Goal: Check status: Check status

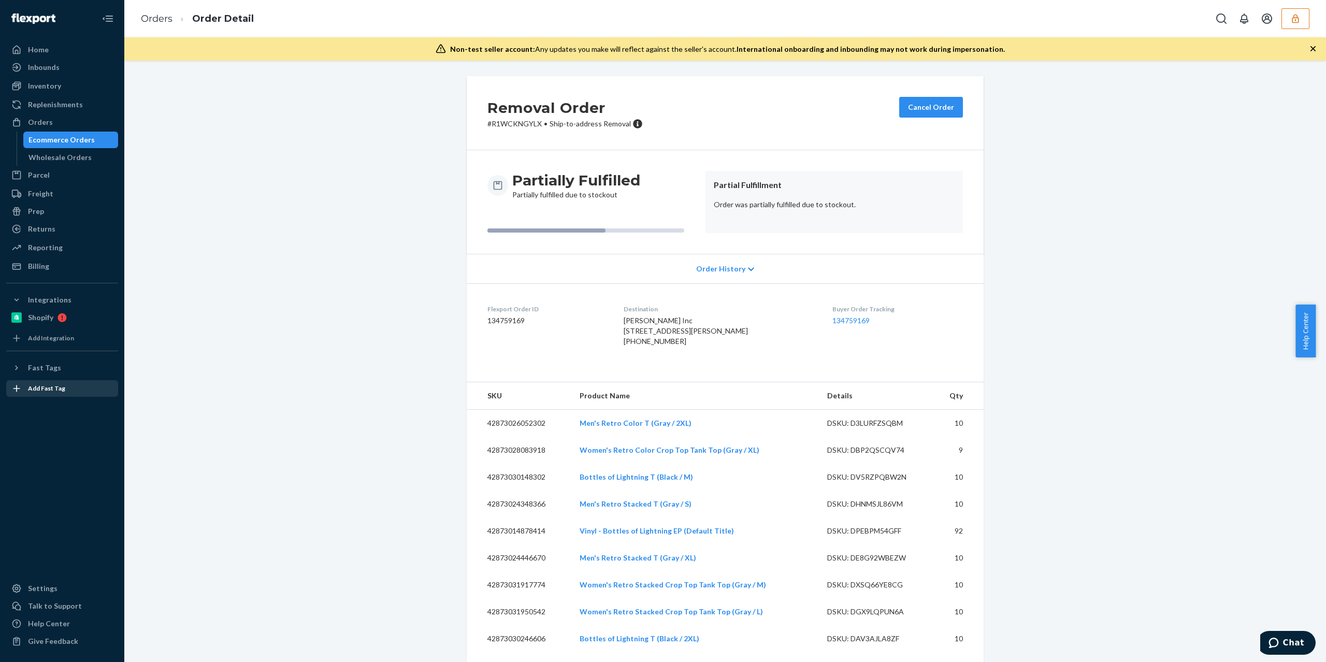
drag, startPoint x: 1228, startPoint y: 223, endPoint x: 57, endPoint y: 391, distance: 1182.6
click at [1179, 75] on div "Removal Order # R1WCKNGYLX • Ship-to-address Removal Cancel Order Partially Ful…" at bounding box center [725, 361] width 1202 height 601
click at [1300, 18] on icon "button" at bounding box center [1295, 18] width 10 height 10
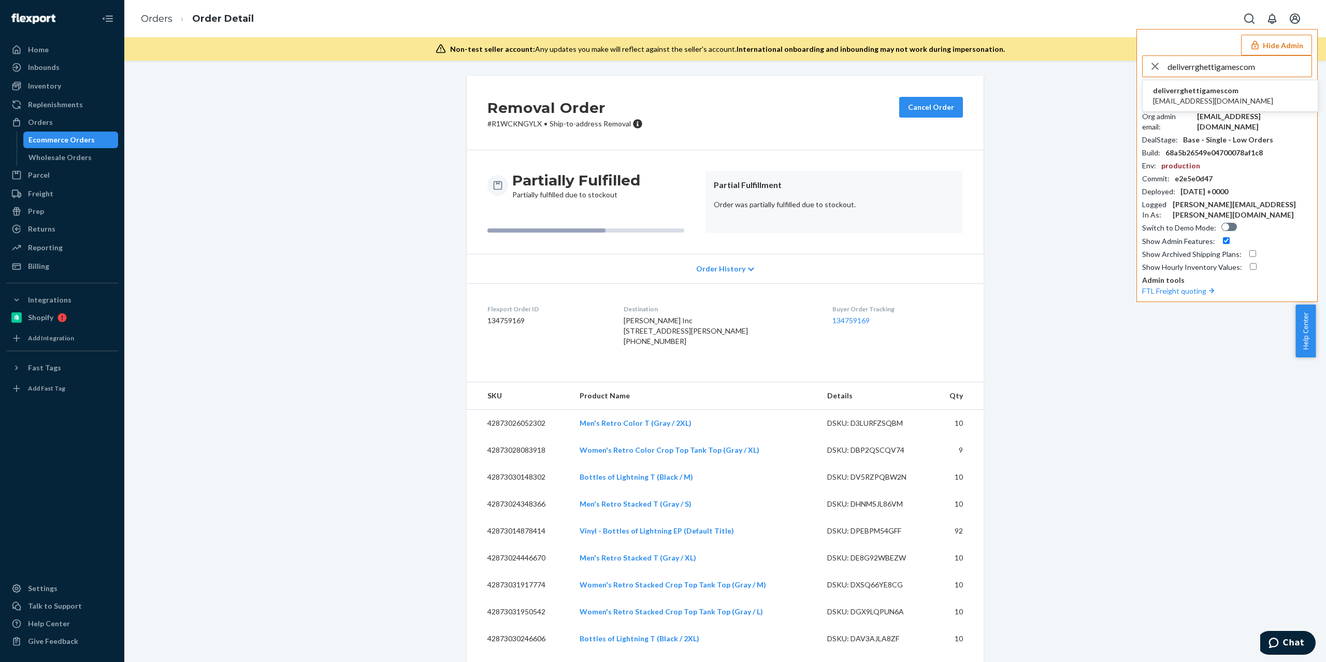
type input "deliverrghettigamescom"
click at [1218, 96] on span "deliverr@ghettigames.com" at bounding box center [1213, 101] width 120 height 10
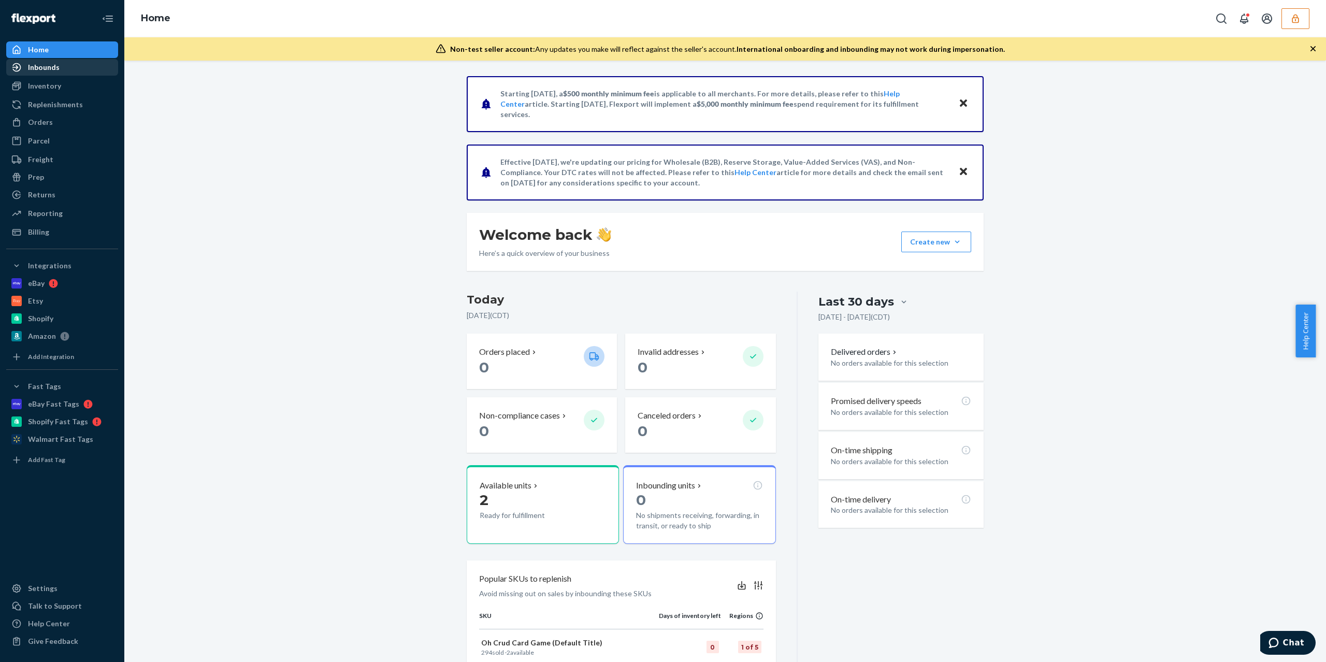
click at [65, 67] on div "Inbounds" at bounding box center [62, 67] width 110 height 15
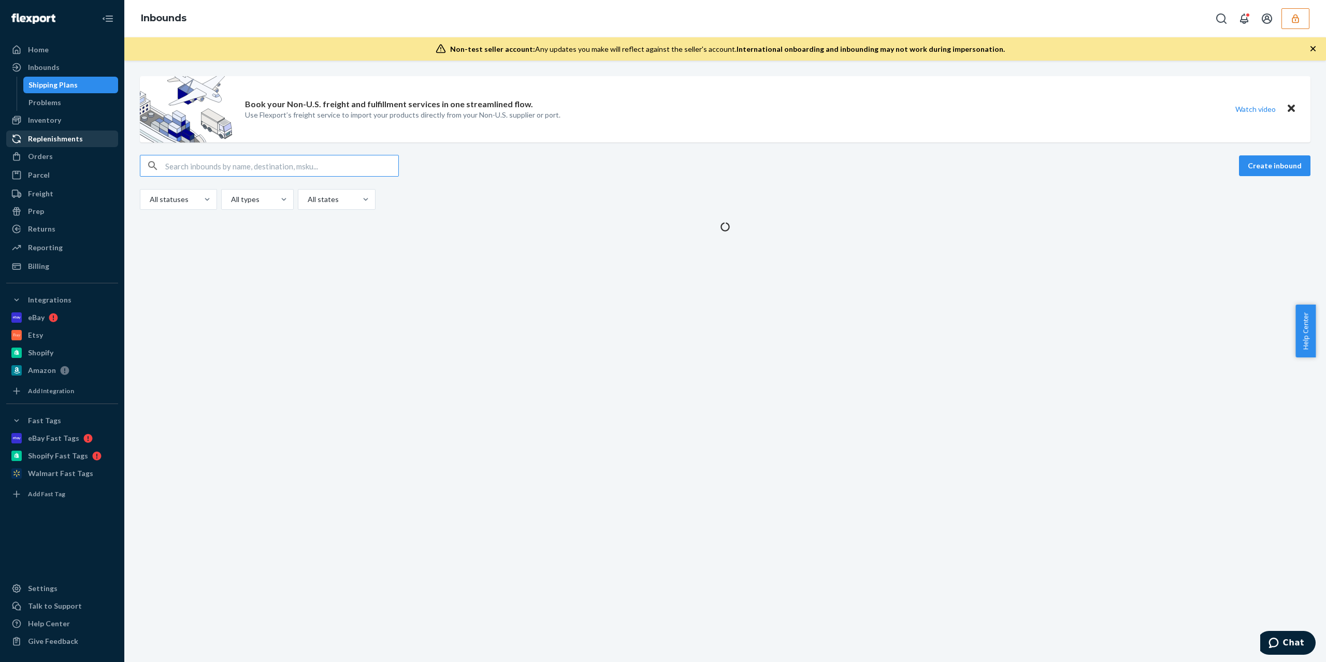
click at [61, 125] on div "Inventory" at bounding box center [62, 120] width 110 height 15
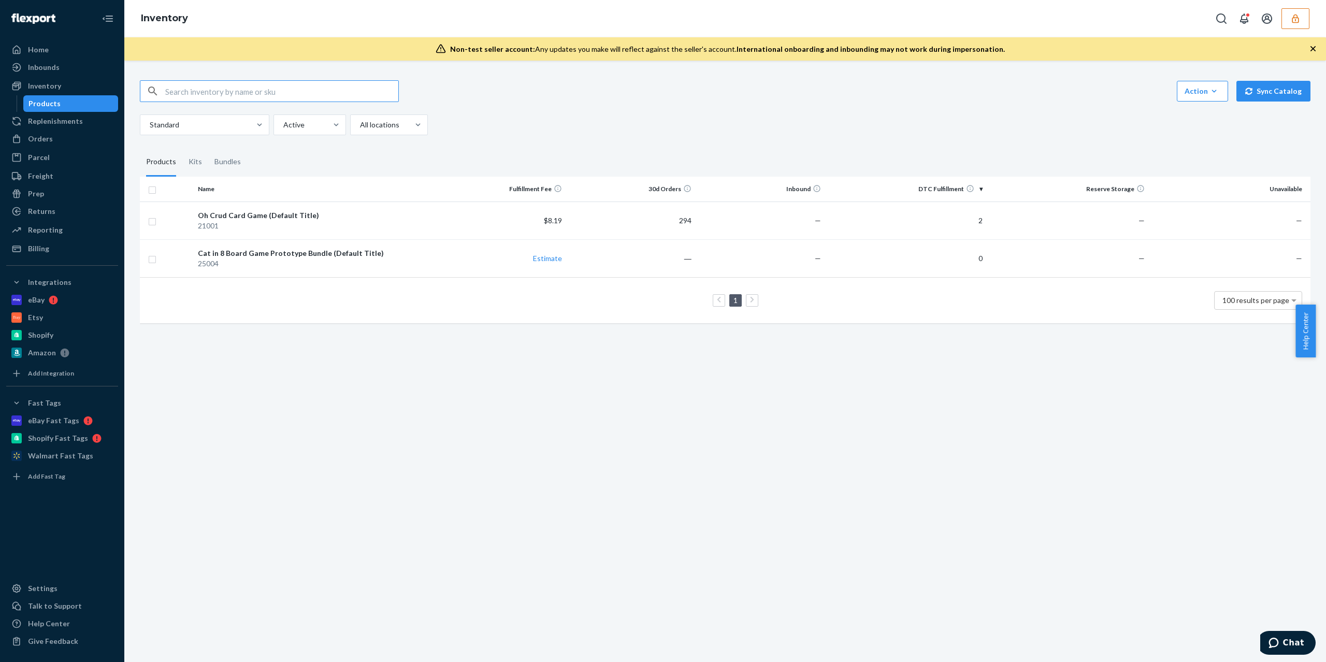
click at [1291, 19] on icon "button" at bounding box center [1295, 18] width 10 height 10
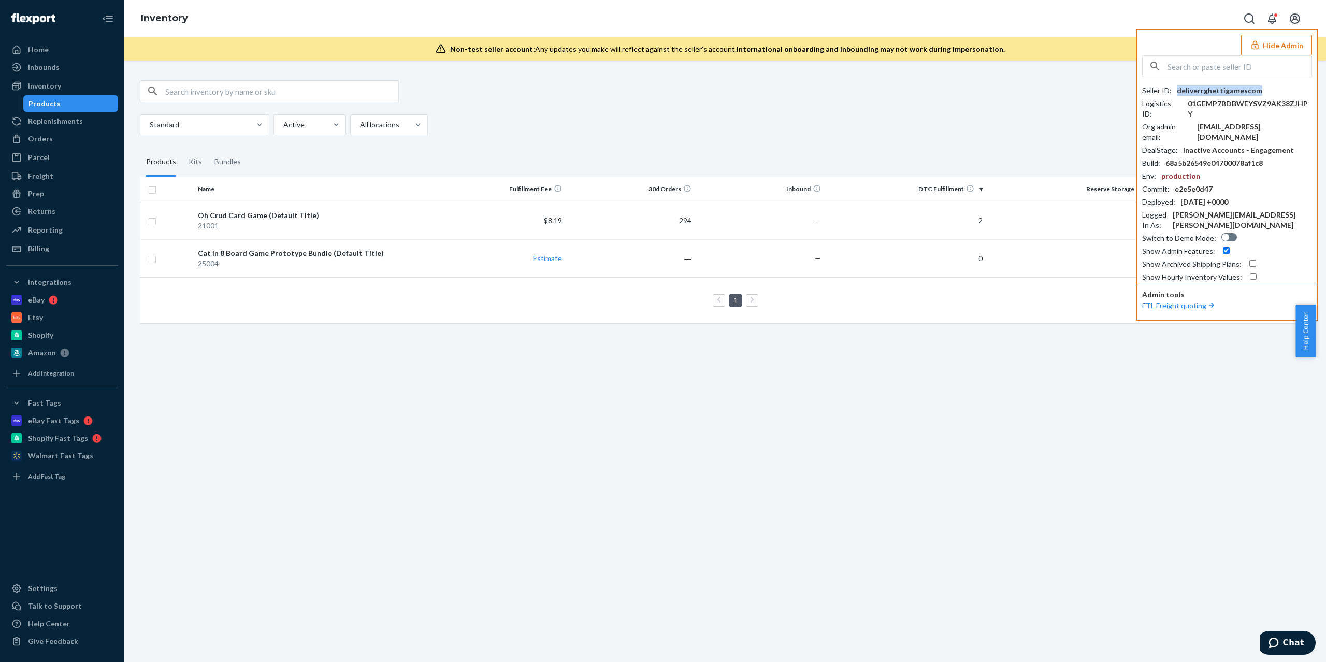
click at [1217, 90] on div "deliverrghettigamescom" at bounding box center [1219, 90] width 85 height 10
click at [52, 248] on div "Billing" at bounding box center [62, 248] width 110 height 15
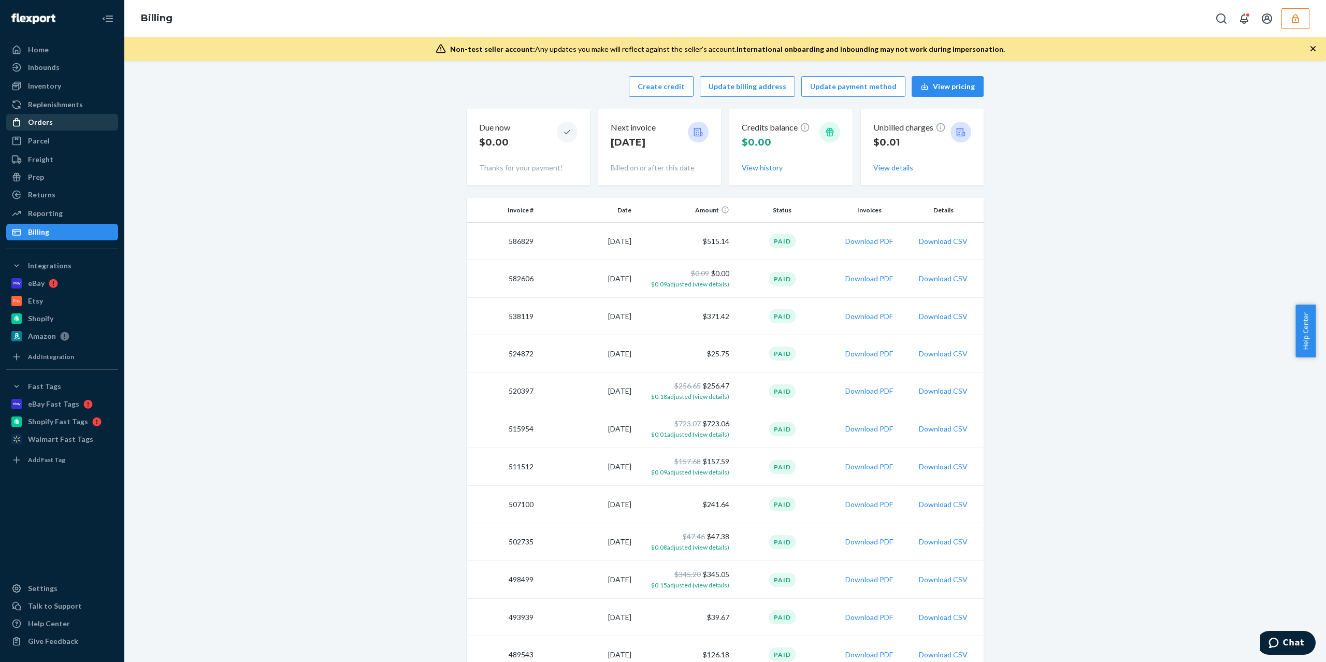
click at [49, 124] on div "Orders" at bounding box center [40, 122] width 25 height 10
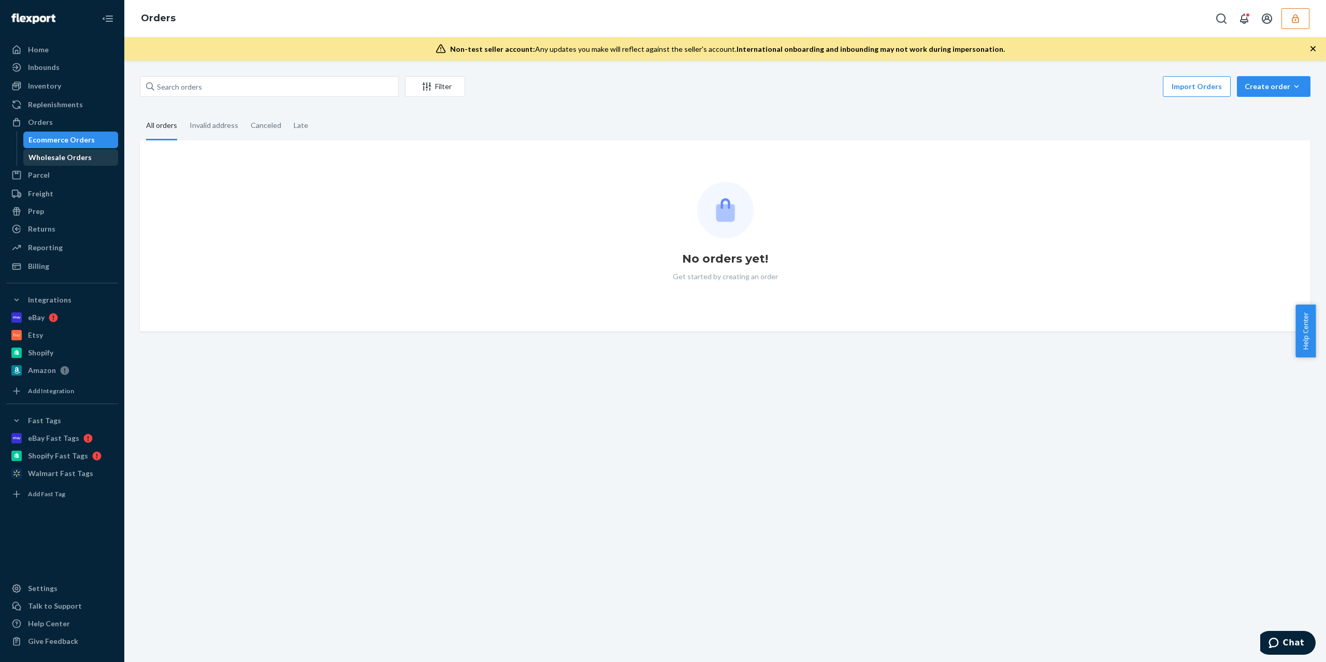
click at [91, 162] on div "Wholesale Orders" at bounding box center [70, 157] width 93 height 15
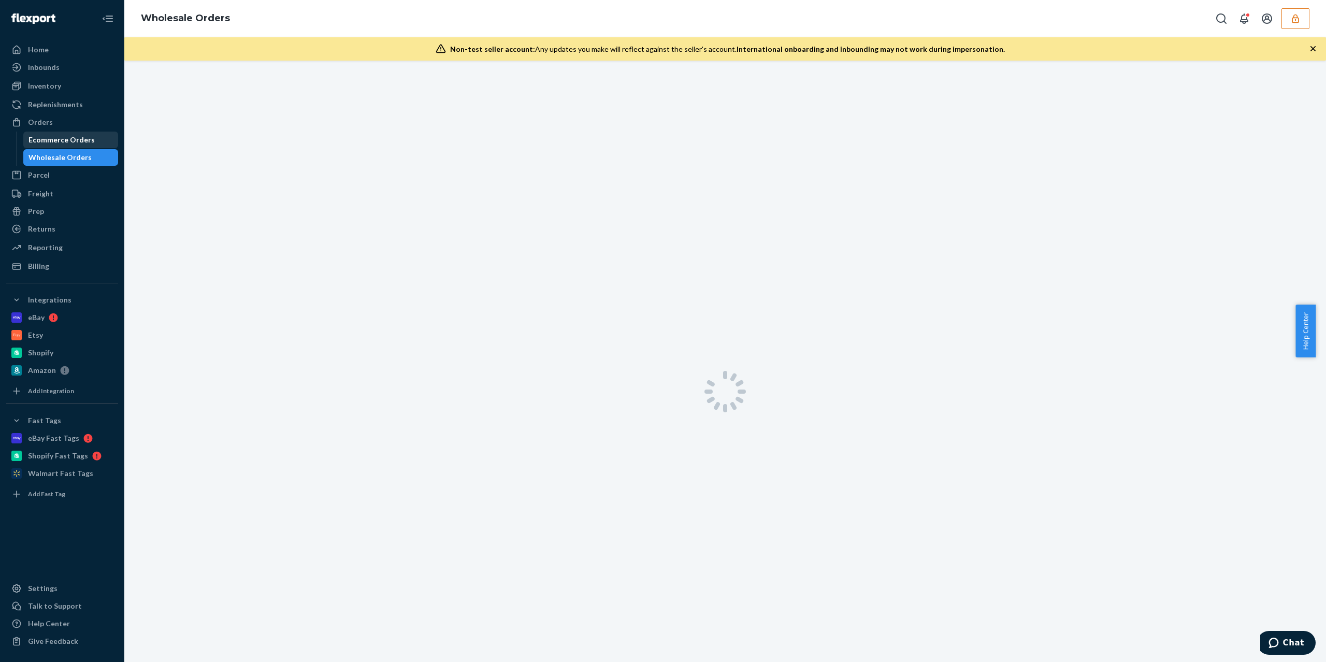
click at [59, 143] on div "Ecommerce Orders" at bounding box center [61, 140] width 66 height 10
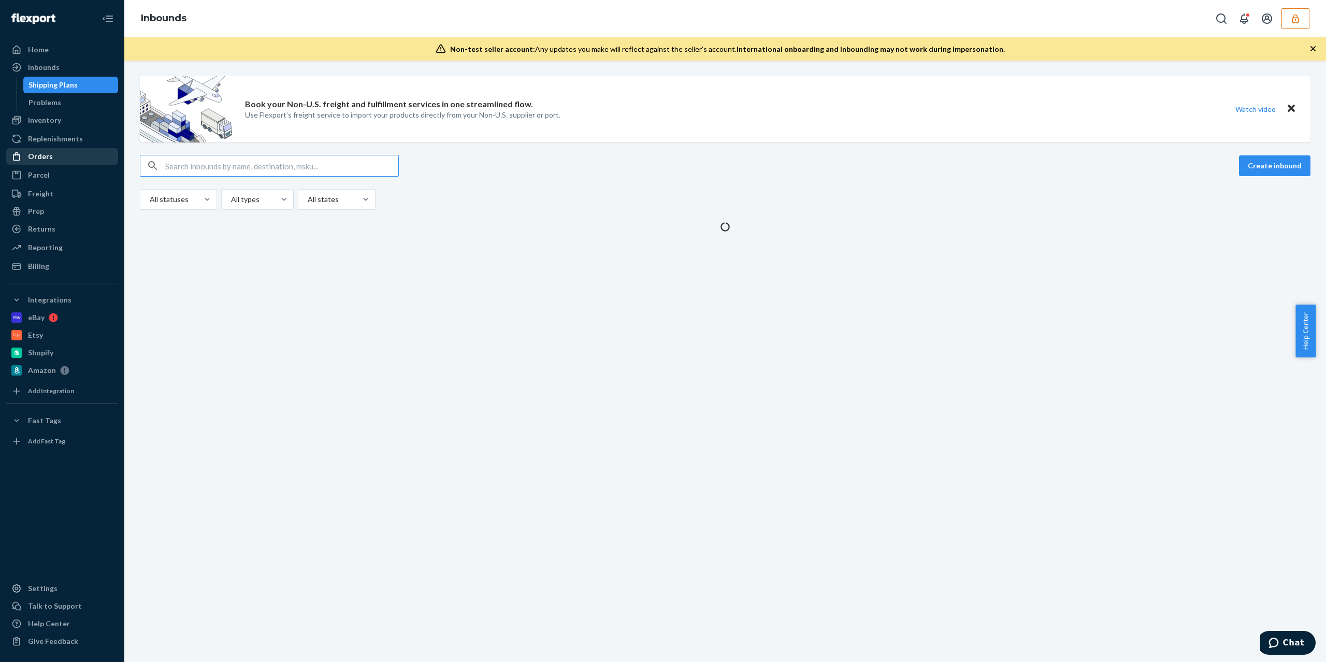
click at [87, 158] on div "Orders" at bounding box center [62, 156] width 110 height 15
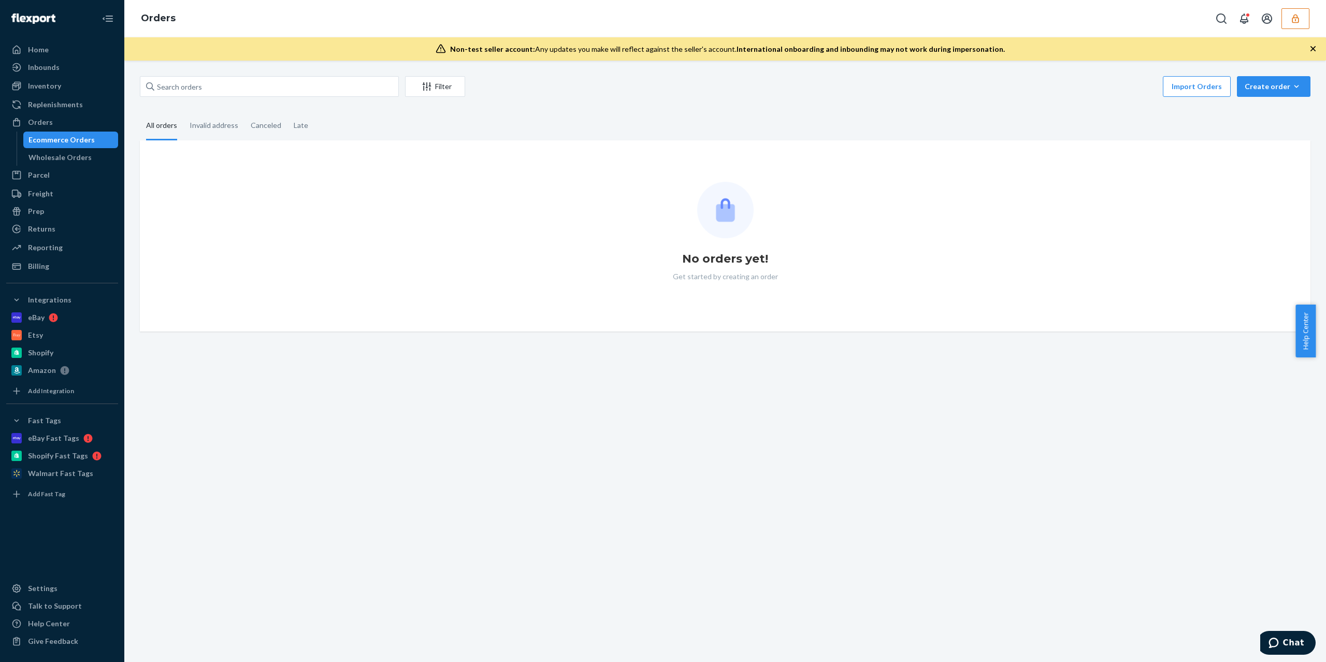
click at [1293, 17] on icon "button" at bounding box center [1295, 18] width 7 height 9
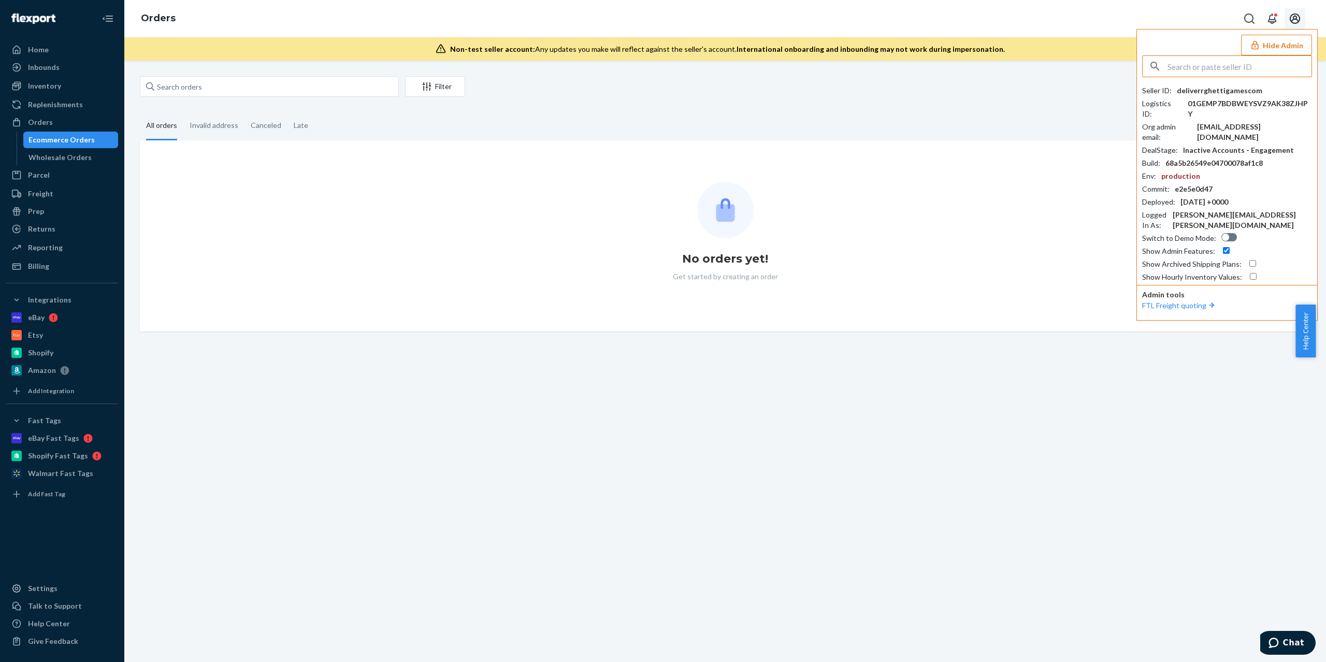
click at [1292, 18] on icon "Open account menu" at bounding box center [1295, 18] width 12 height 12
click at [513, 278] on div "No orders yet! Get started by creating an order" at bounding box center [725, 236] width 1154 height 108
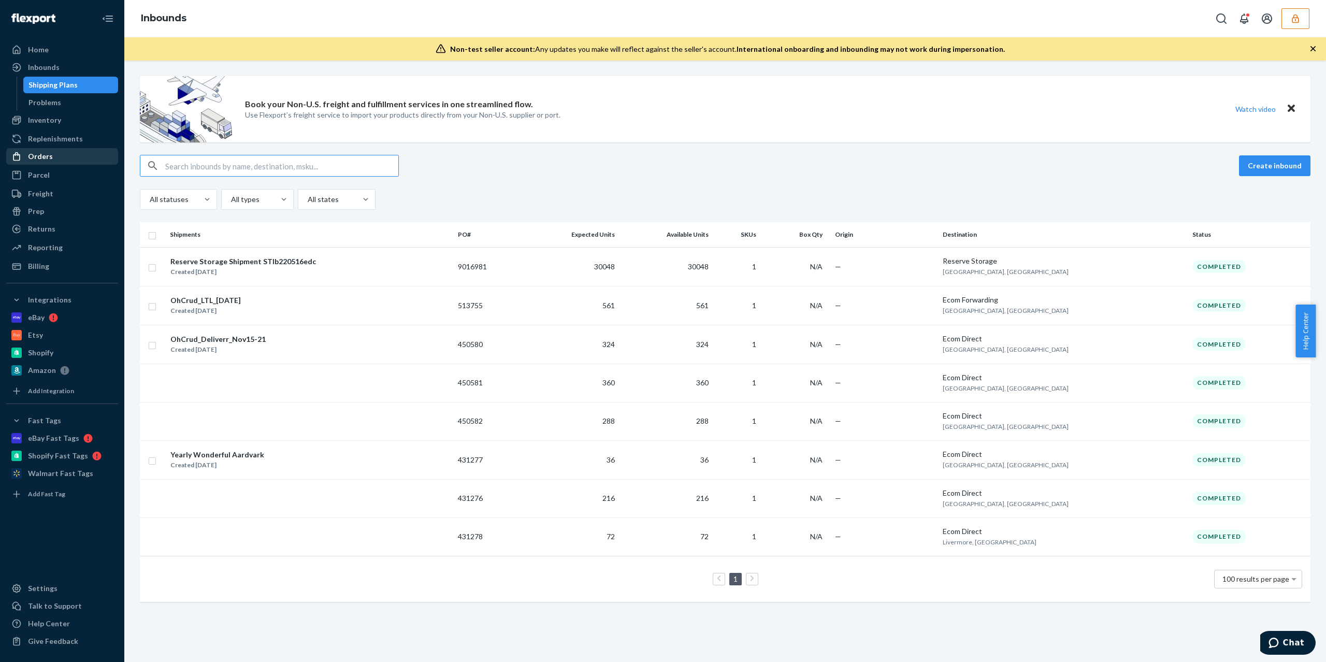
click at [66, 152] on div "Orders" at bounding box center [62, 156] width 110 height 15
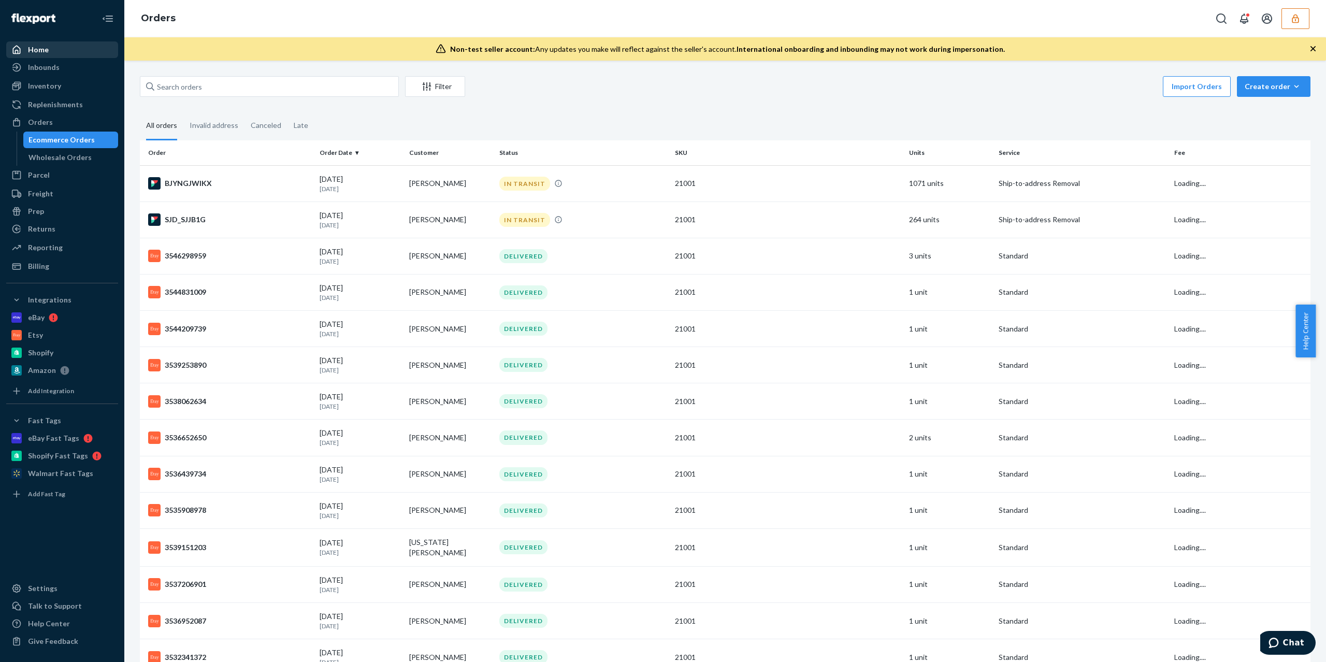
click at [63, 50] on div "Home" at bounding box center [62, 49] width 110 height 15
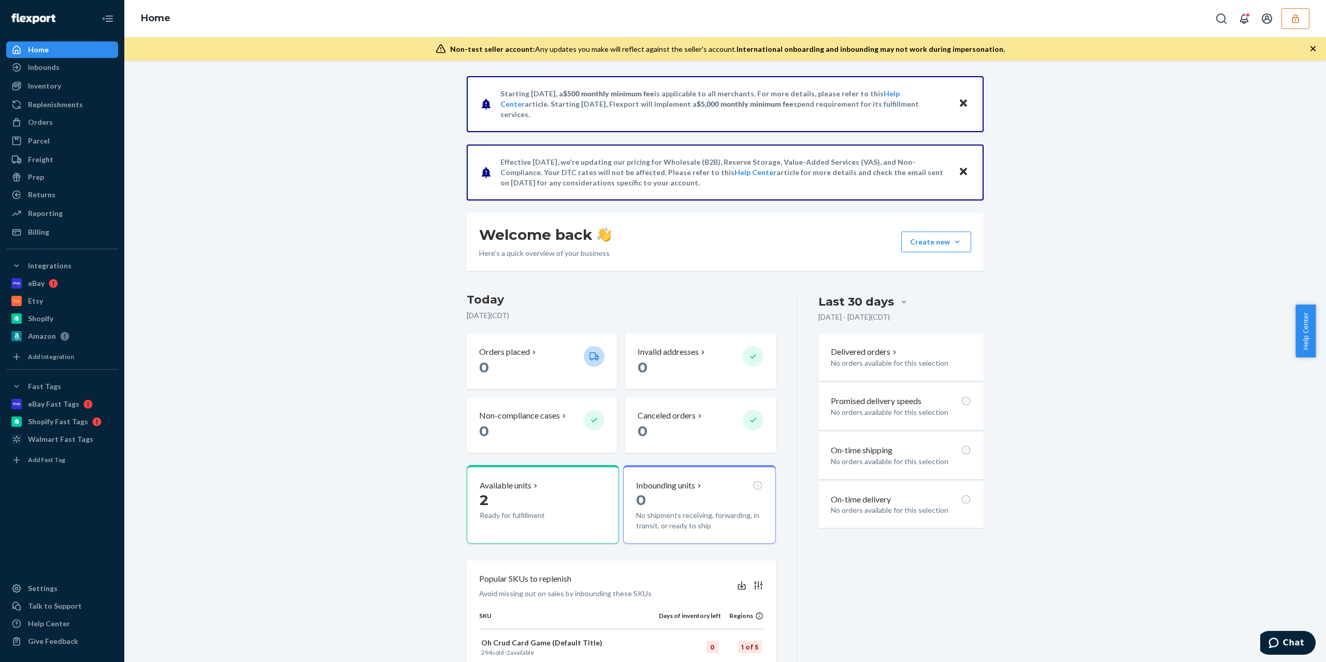
click at [1306, 18] on button "button" at bounding box center [1295, 18] width 28 height 21
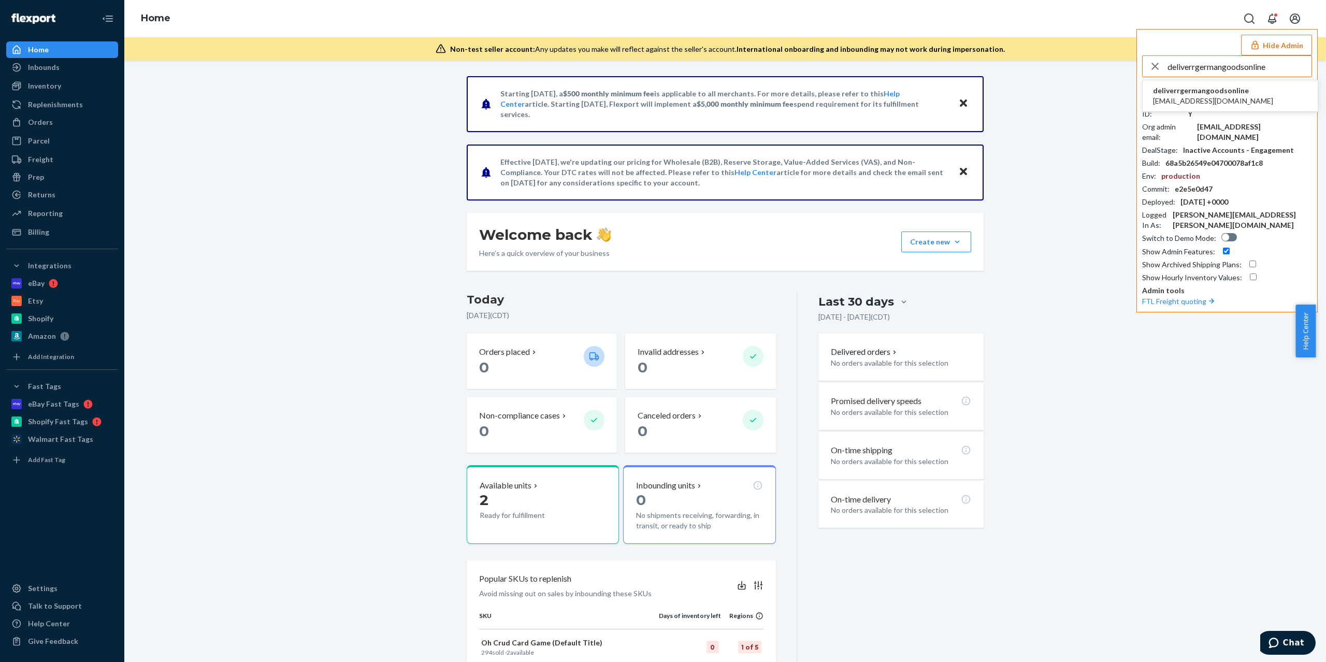
type input "deliverrgermangoodsonline"
click at [1233, 97] on span "deliverr@german-goods.online" at bounding box center [1213, 101] width 120 height 10
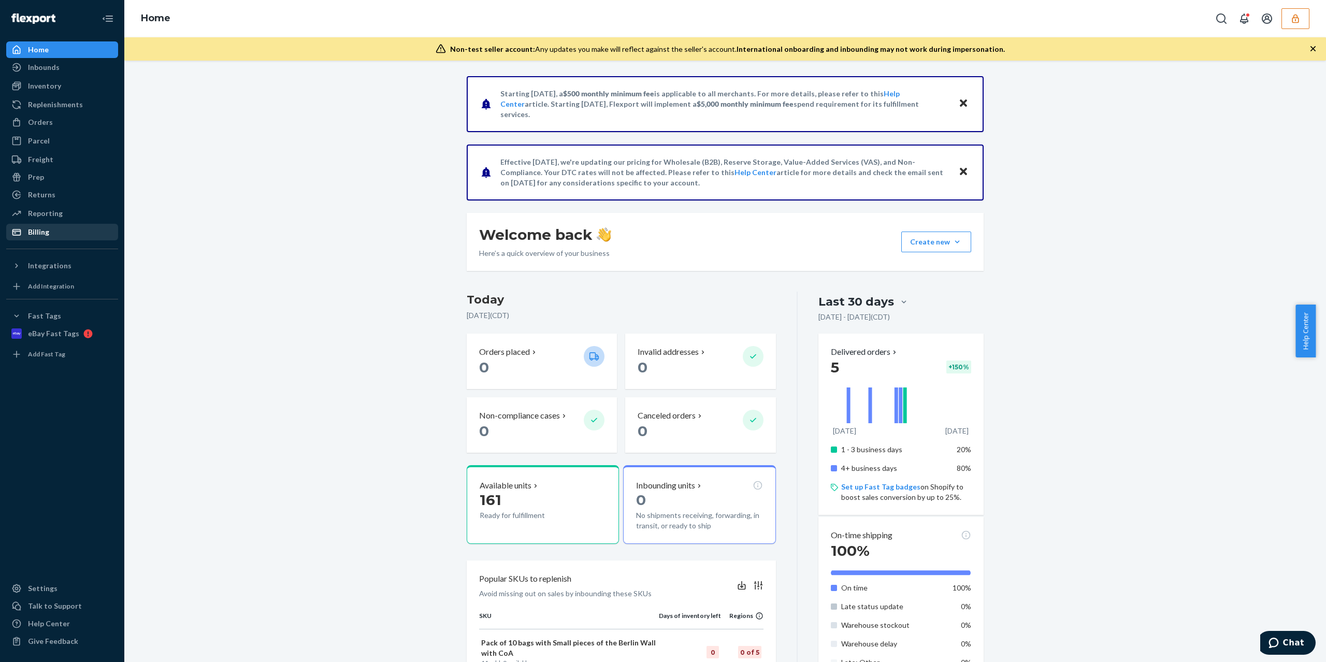
click at [60, 226] on div "Billing" at bounding box center [62, 232] width 110 height 15
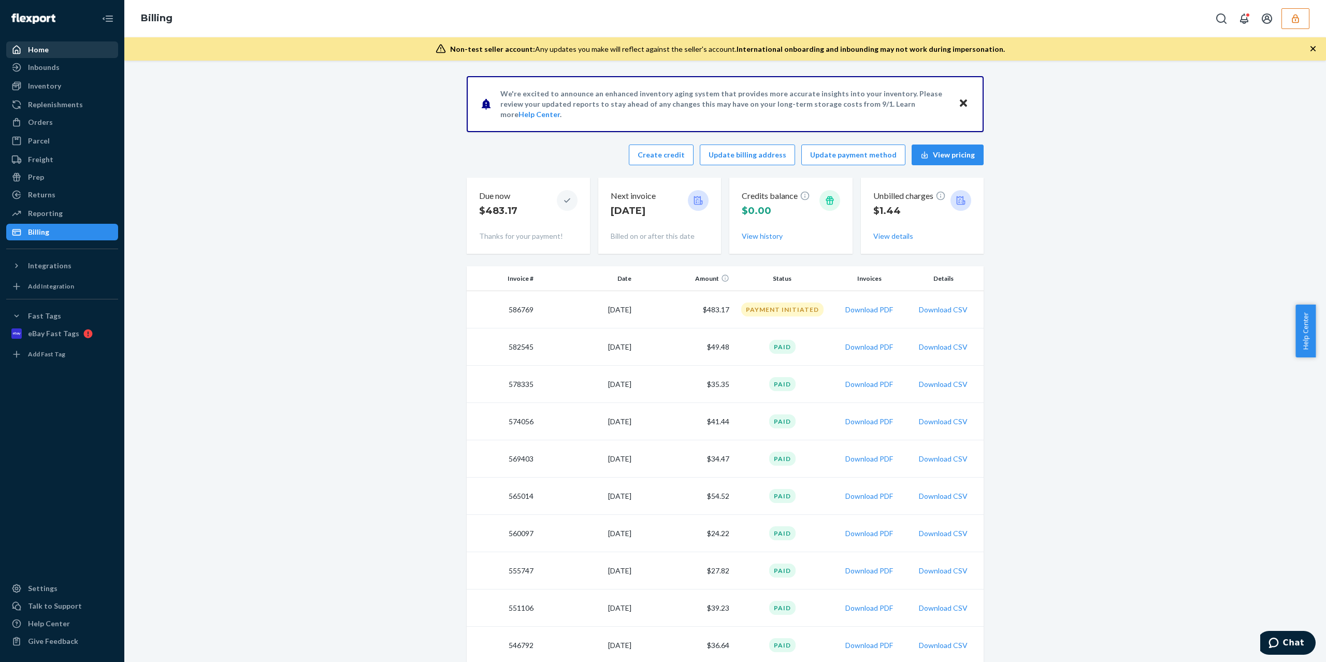
click at [62, 50] on div "Home" at bounding box center [62, 49] width 110 height 15
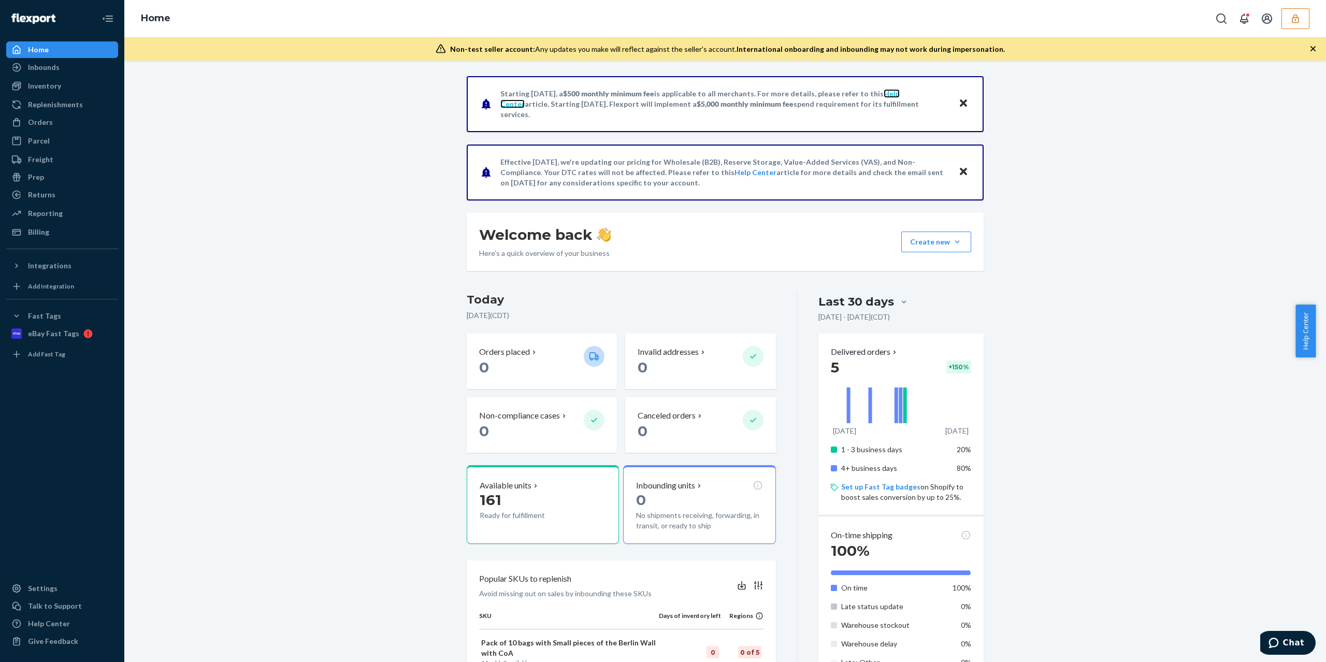
click at [894, 96] on link "Help Center" at bounding box center [699, 98] width 399 height 19
click at [67, 125] on div "Orders" at bounding box center [62, 122] width 110 height 15
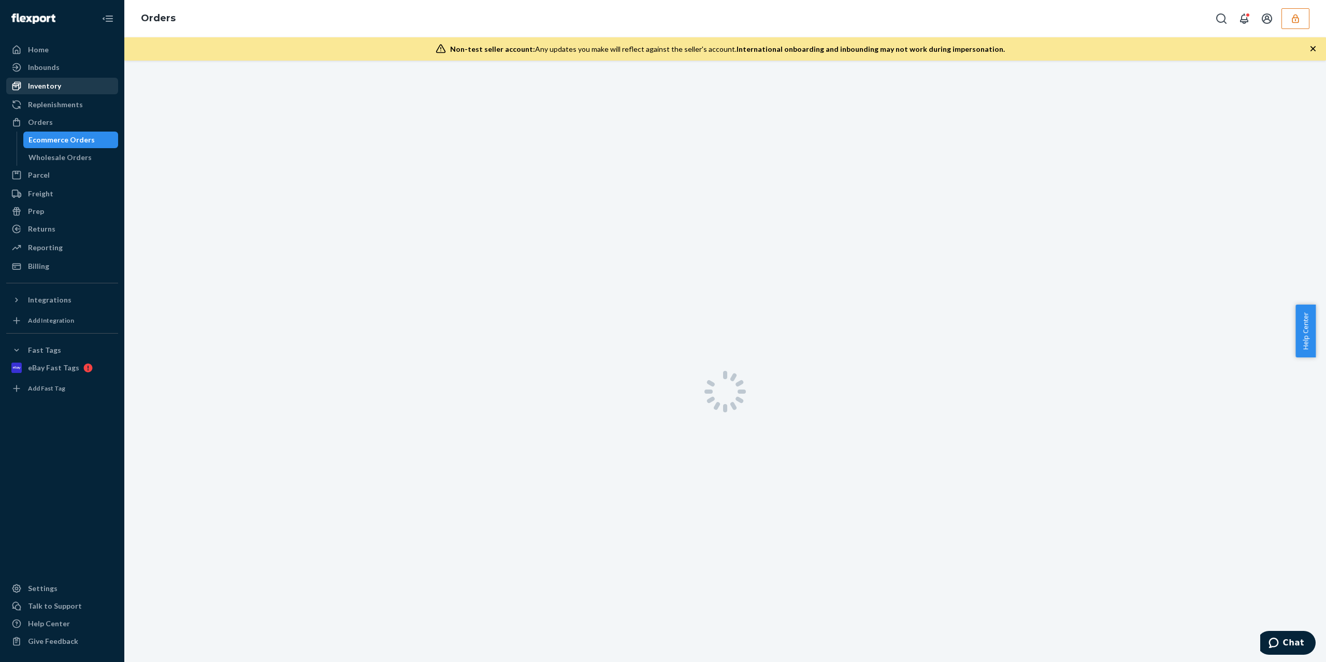
click at [37, 83] on div "Inventory" at bounding box center [44, 86] width 33 height 10
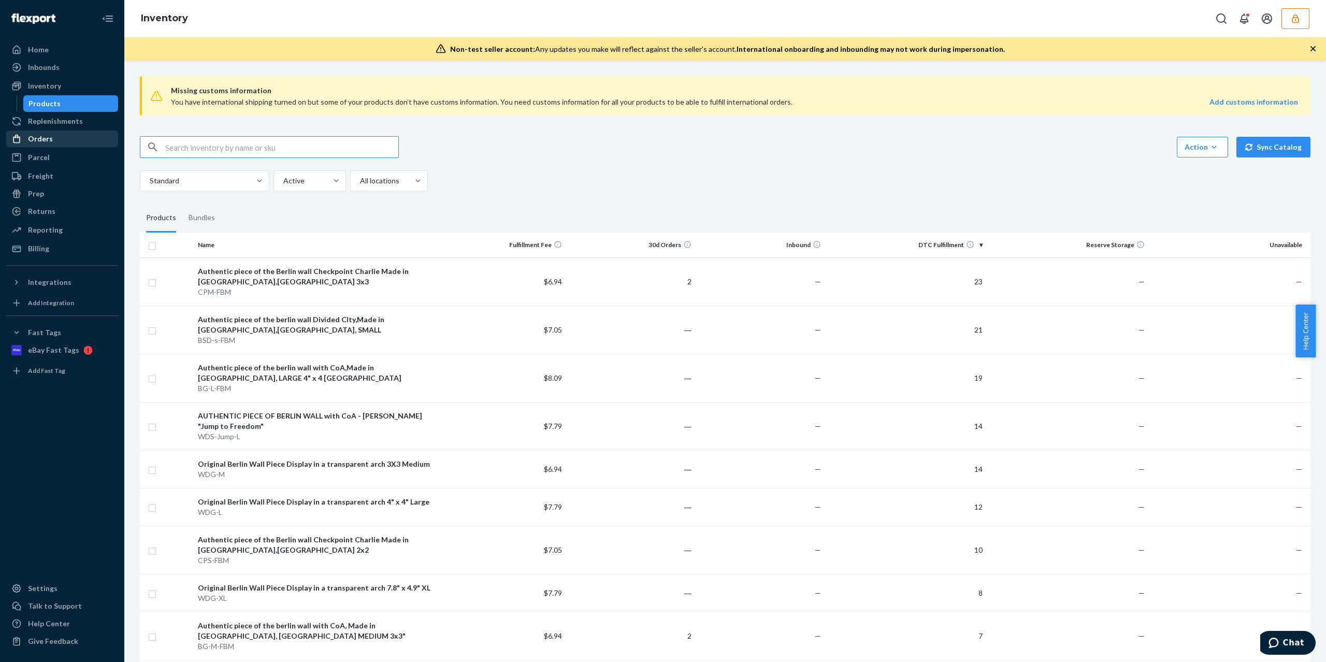
click at [65, 141] on div "Orders" at bounding box center [62, 139] width 110 height 15
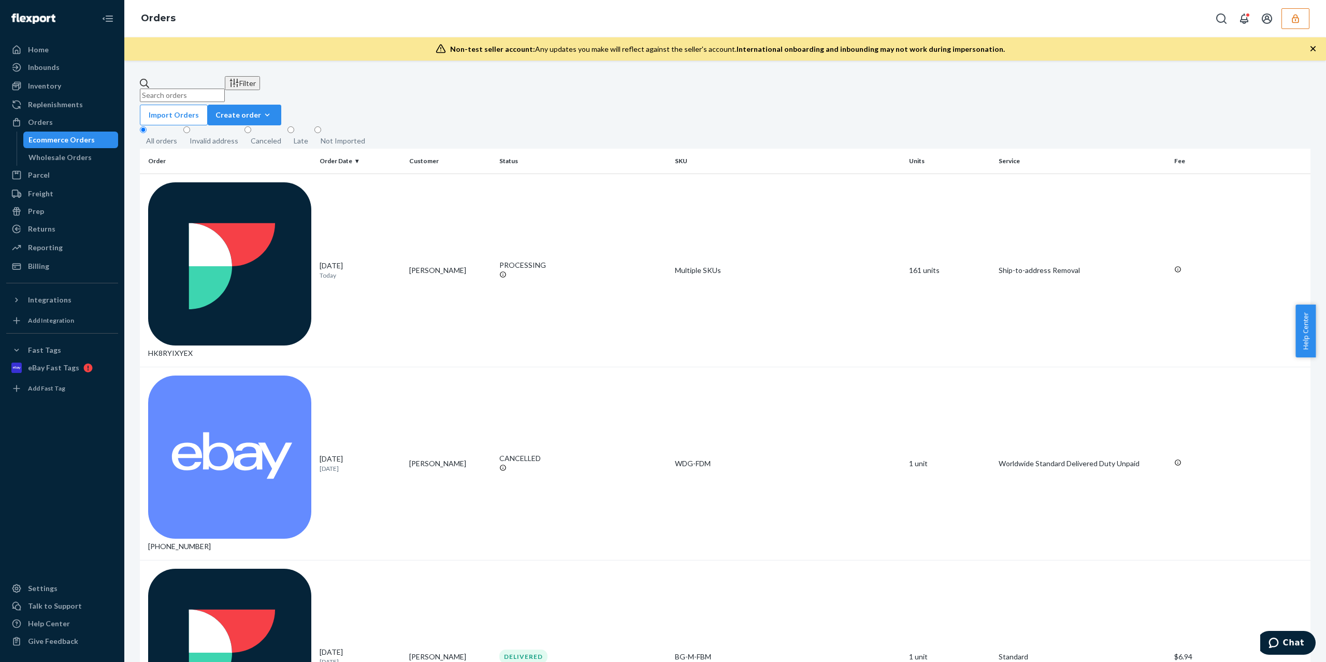
click at [1294, 32] on div "Orders" at bounding box center [725, 18] width 1202 height 37
click at [1297, 23] on icon "button" at bounding box center [1295, 18] width 10 height 10
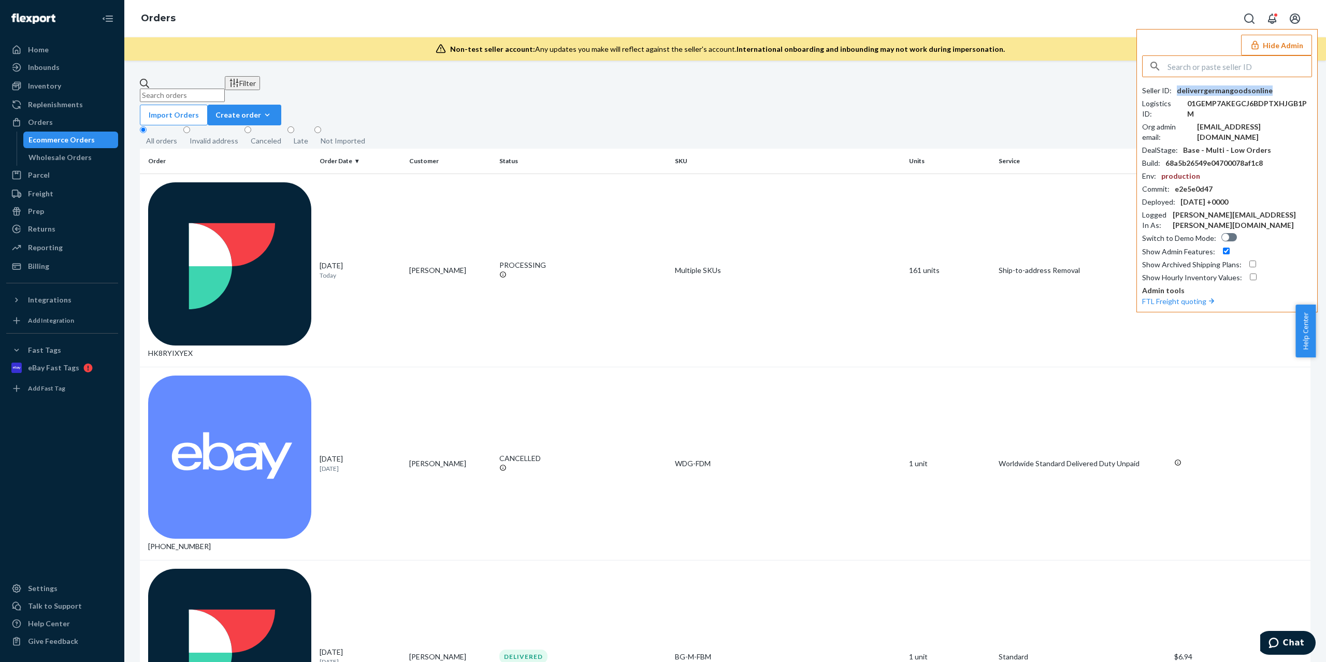
click at [1203, 88] on div "deliverrgermangoodsonline" at bounding box center [1225, 90] width 96 height 10
click at [57, 46] on div "Home" at bounding box center [62, 49] width 110 height 15
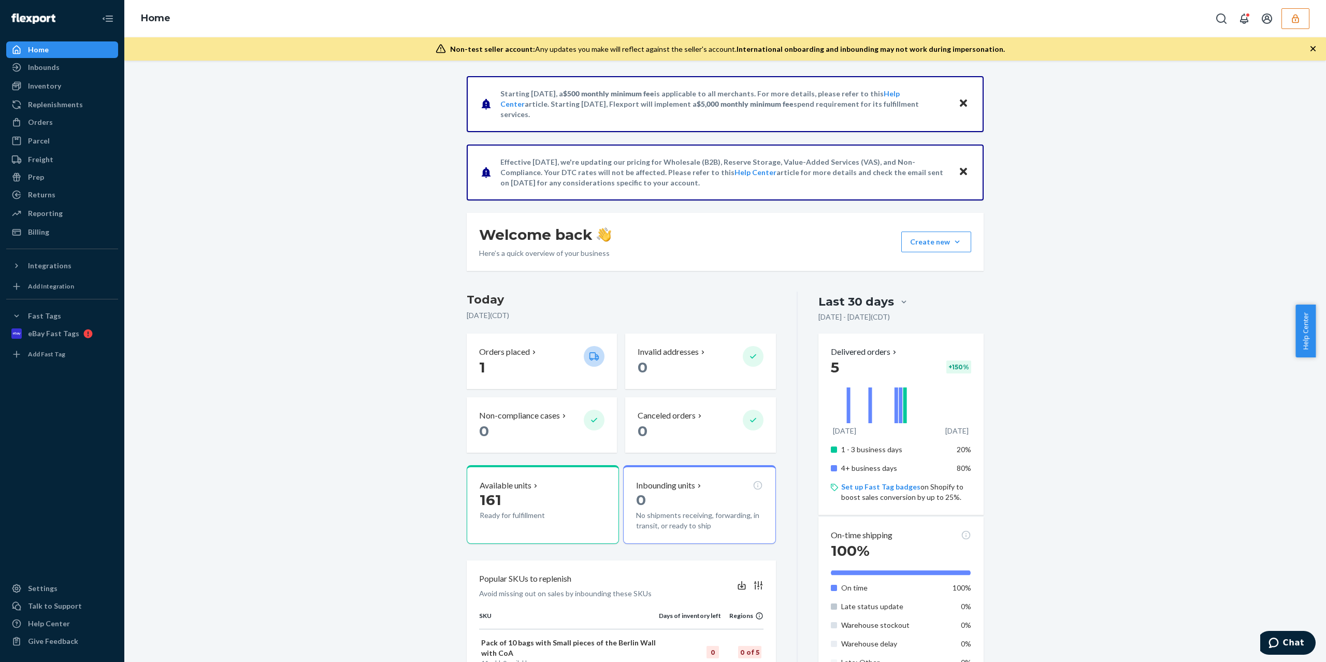
click at [1244, 380] on div "Starting July 1, 2025, a $500 monthly minimum fee is applicable to all merchant…" at bounding box center [725, 501] width 1186 height 851
click at [1291, 21] on icon "button" at bounding box center [1295, 18] width 10 height 10
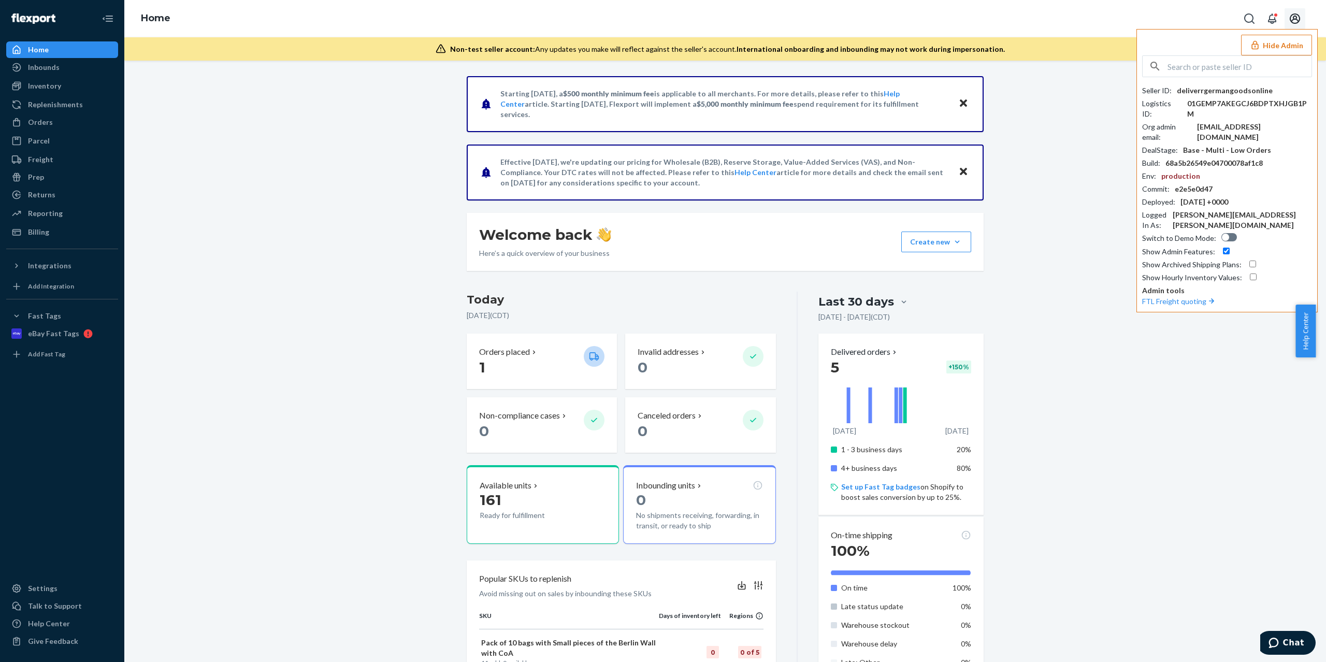
click at [1291, 22] on icon "Open account menu" at bounding box center [1295, 18] width 12 height 12
click at [1205, 65] on input "text" at bounding box center [1239, 66] width 144 height 21
paste input "info@theswingsource.com"
type input "info@theswingsource.com"
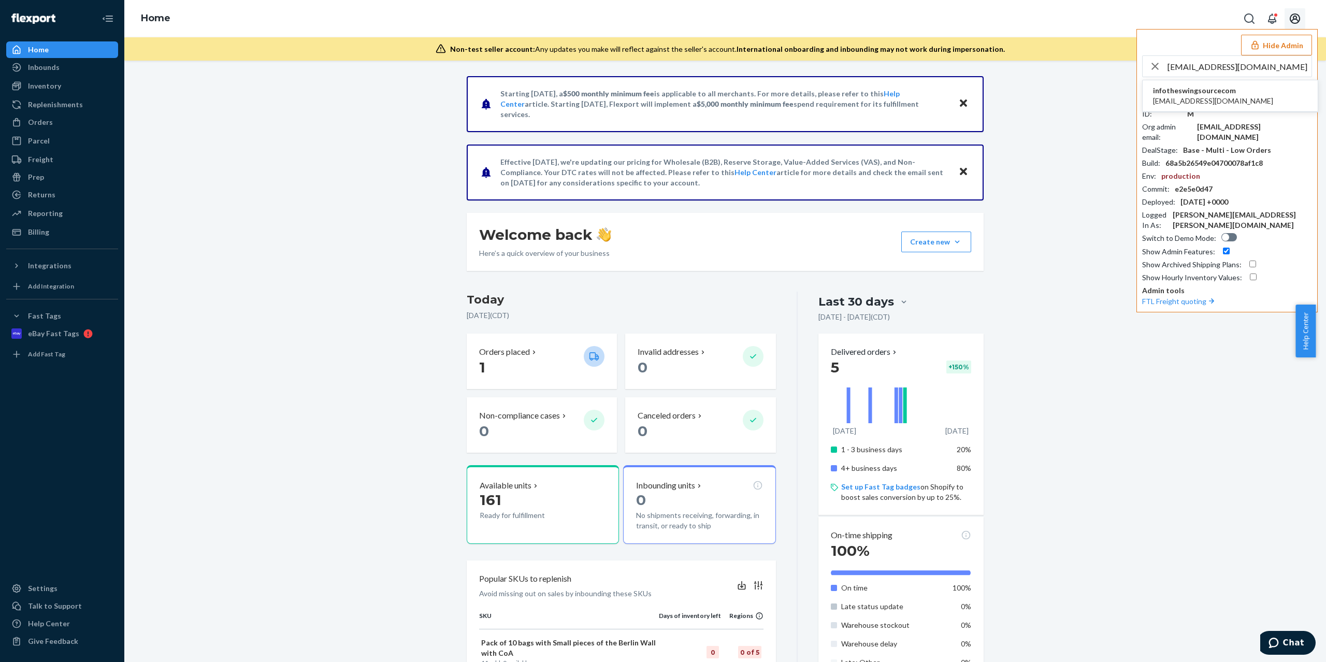
click at [1247, 102] on li "infotheswingsourcecom info@theswingsource.com" at bounding box center [1230, 96] width 175 height 32
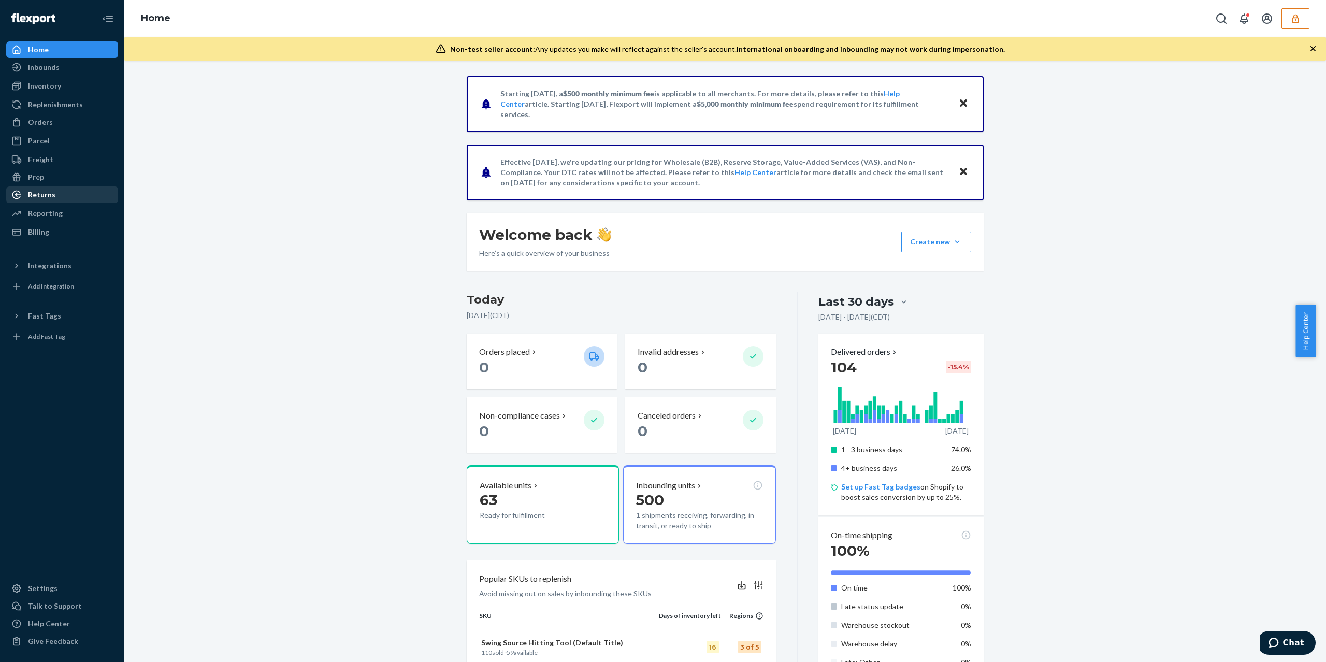
click at [58, 191] on div "Returns" at bounding box center [62, 195] width 110 height 15
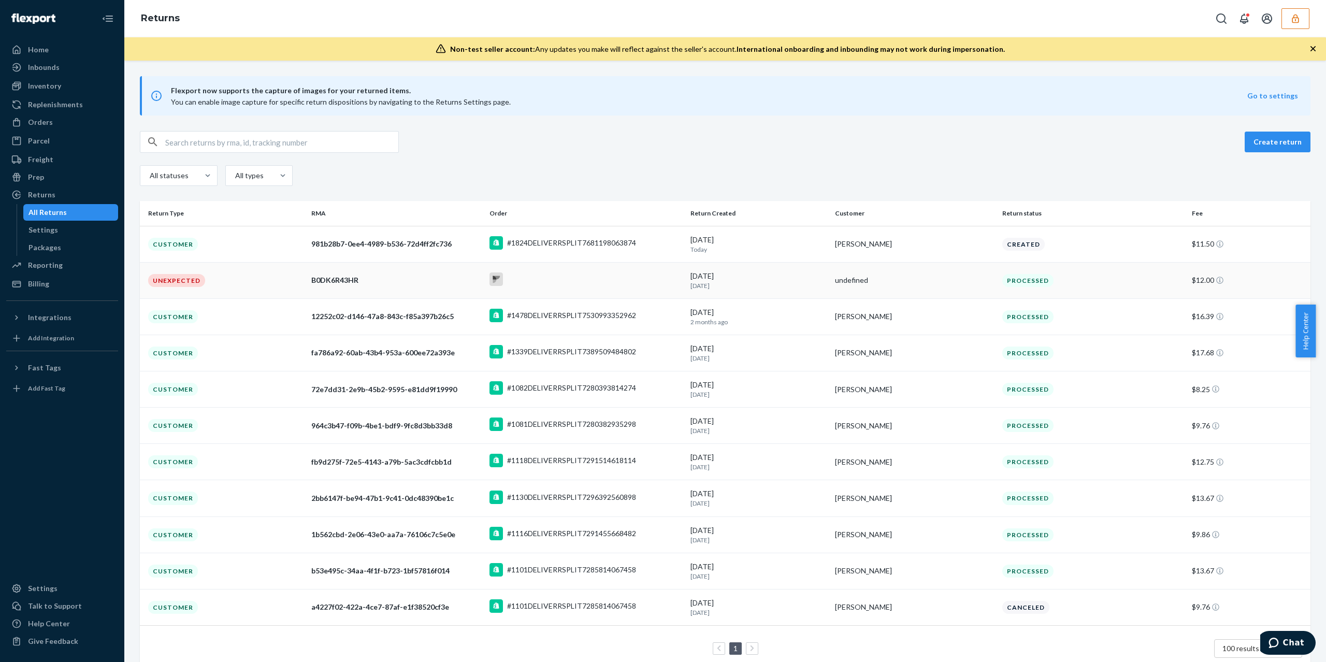
click at [282, 278] on td "Unexpected" at bounding box center [223, 280] width 167 height 36
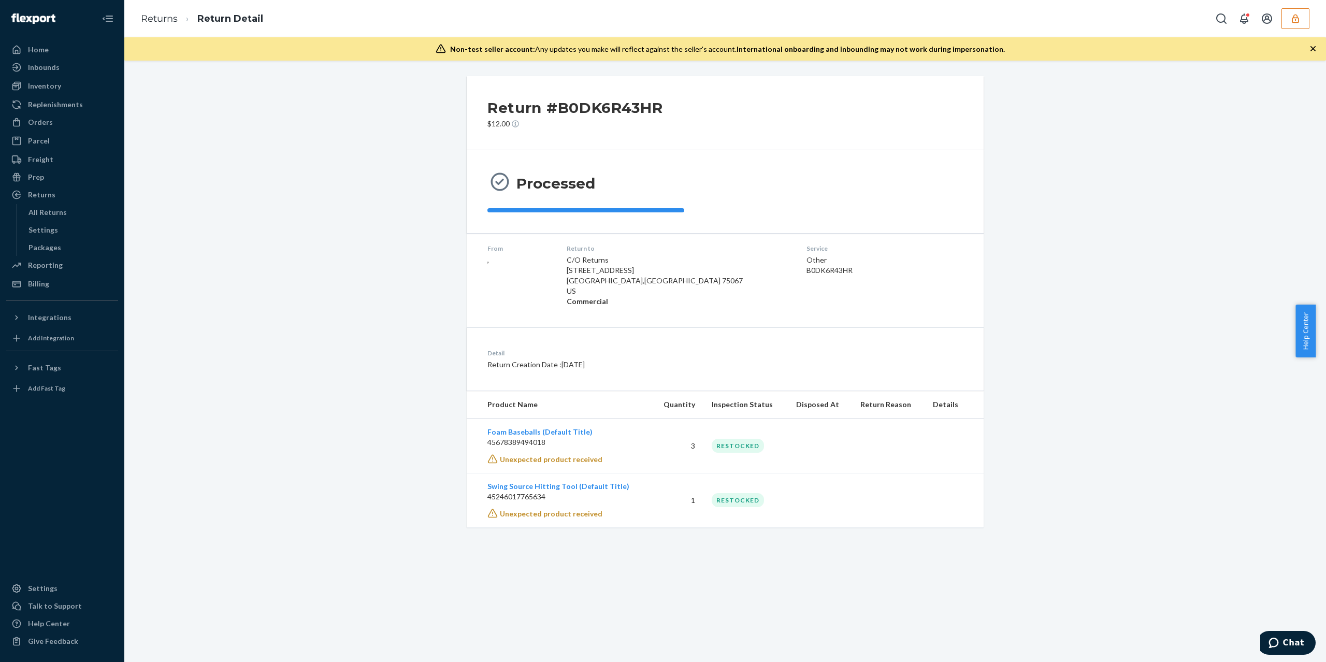
click at [523, 444] on p "45678389494018" at bounding box center [565, 442] width 156 height 10
copy p "45678389494018"
click at [806, 264] on div "Service Other B0DK6R43HR" at bounding box center [852, 275] width 93 height 63
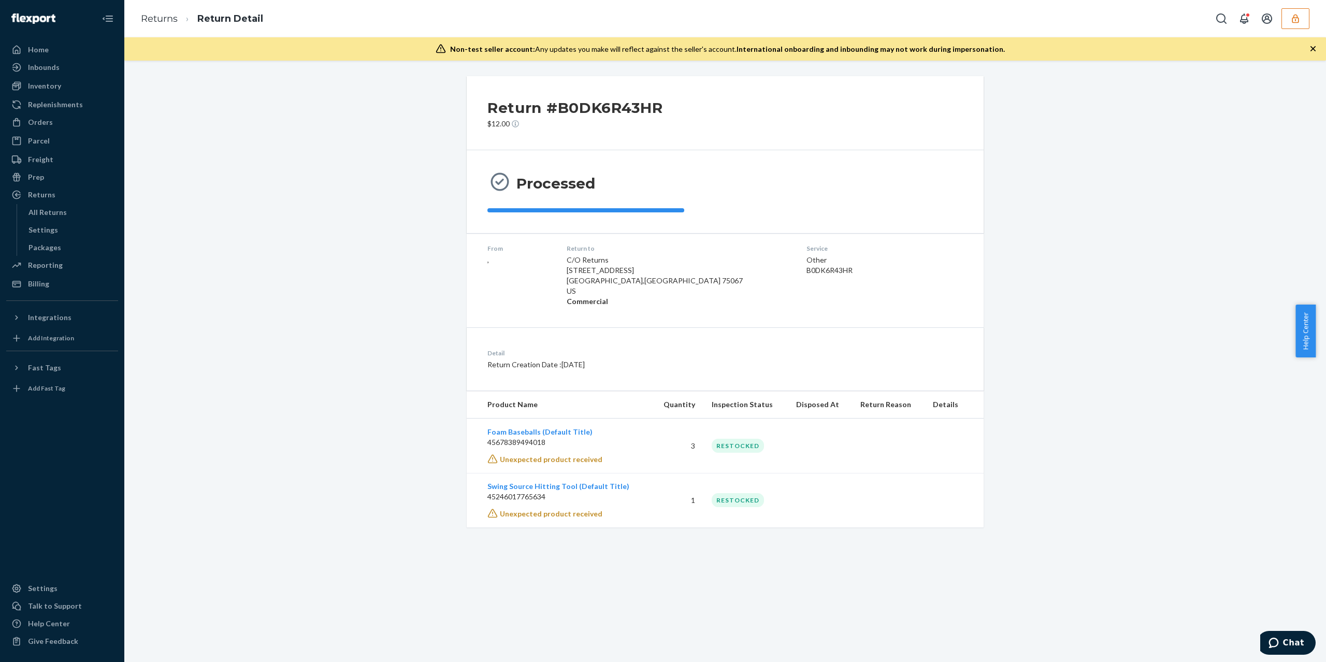
click at [576, 112] on h2 "Return #B0DK6R43HR" at bounding box center [575, 108] width 176 height 22
copy h2 "B0DK6R43HR"
click at [39, 121] on div "Orders" at bounding box center [40, 122] width 25 height 10
click at [408, 420] on div "Return #B0DK6R43HR $12.00 Processed From , Return to C/O Returns 2900 S Valley …" at bounding box center [725, 301] width 1186 height 451
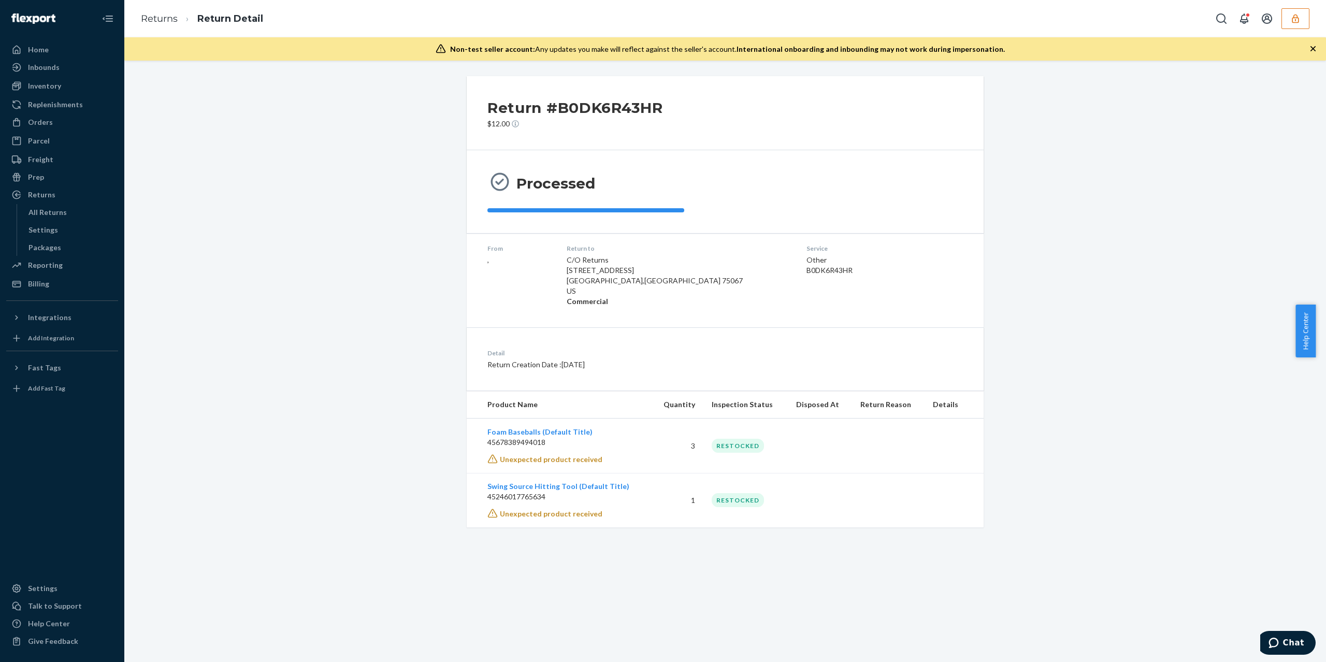
click at [534, 445] on p "45678389494018" at bounding box center [565, 442] width 156 height 10
copy p "45678389494018"
click at [527, 500] on p "45246017765634" at bounding box center [565, 497] width 156 height 10
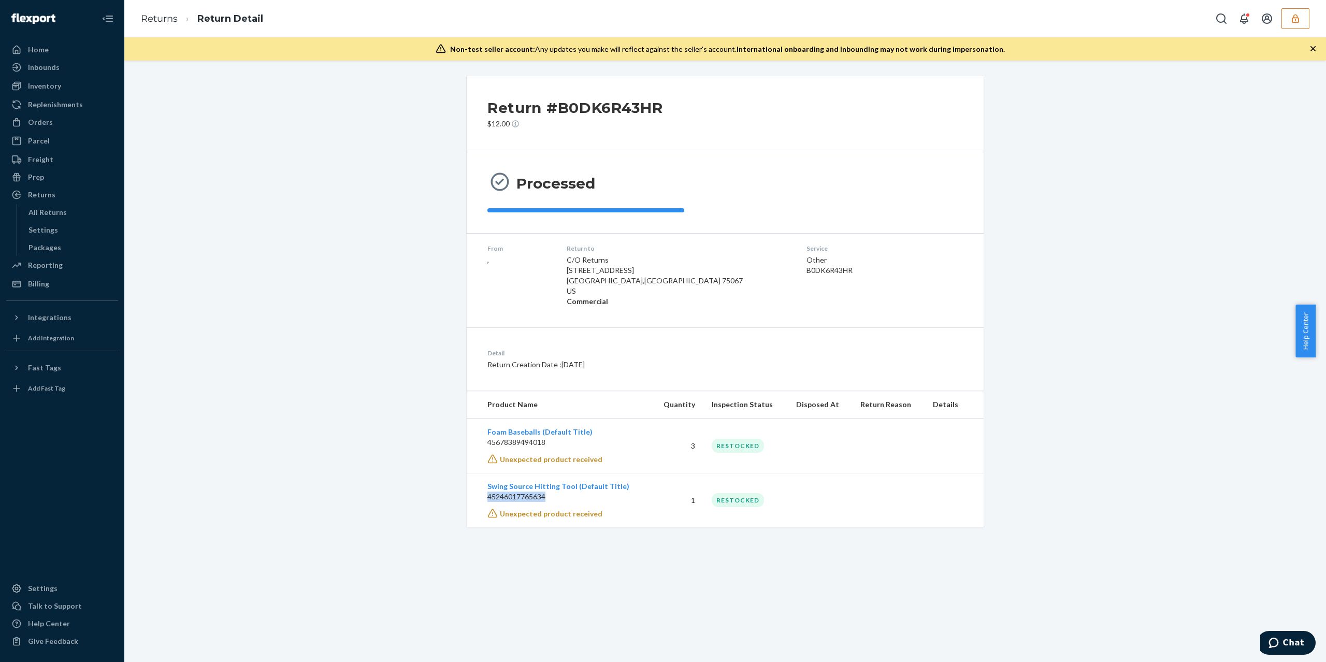
copy p "45246017765634"
click at [520, 500] on p "45246017765634" at bounding box center [565, 497] width 156 height 10
click at [510, 443] on p "45678389494018" at bounding box center [565, 442] width 156 height 10
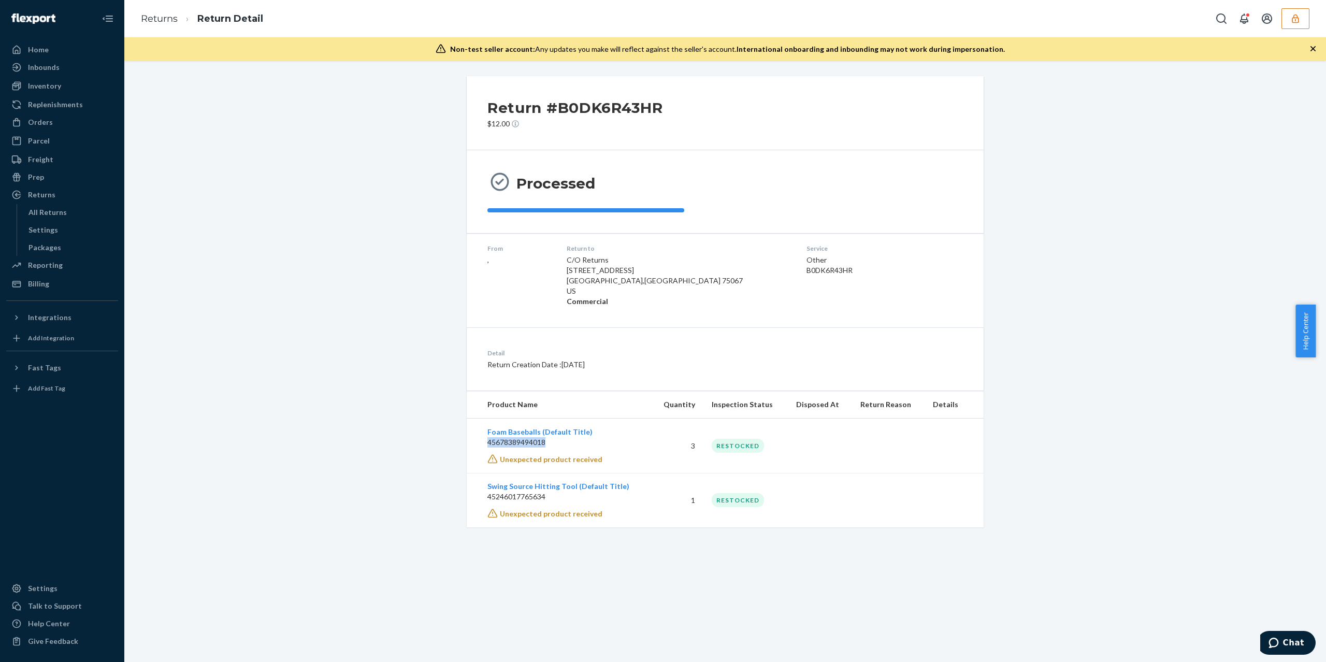
copy p "45678389494018"
click at [518, 498] on p "45246017765634" at bounding box center [565, 497] width 156 height 10
copy p "45246017765634"
click at [380, 543] on div "Return #B0DK6R43HR $12.00 Processed From , Return to C/O Returns 2900 S Valley …" at bounding box center [725, 361] width 1202 height 601
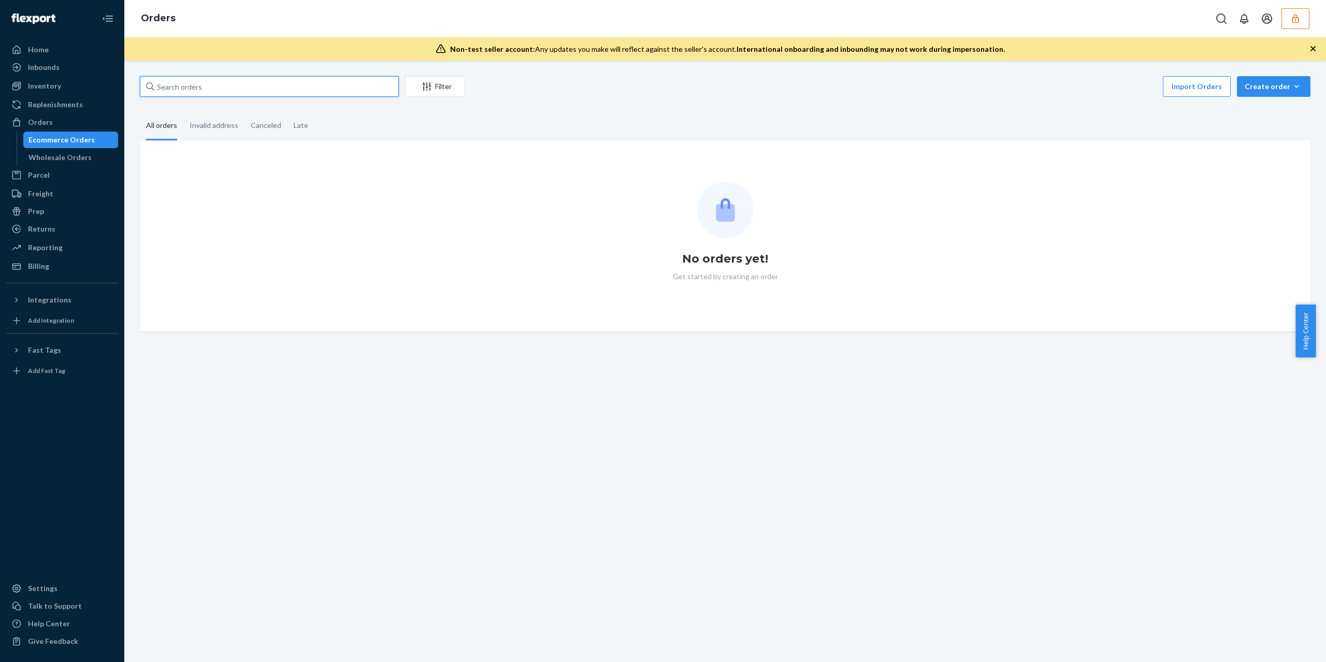
click at [252, 92] on input "text" at bounding box center [269, 86] width 259 height 21
paste input "B0DK6R43HR"
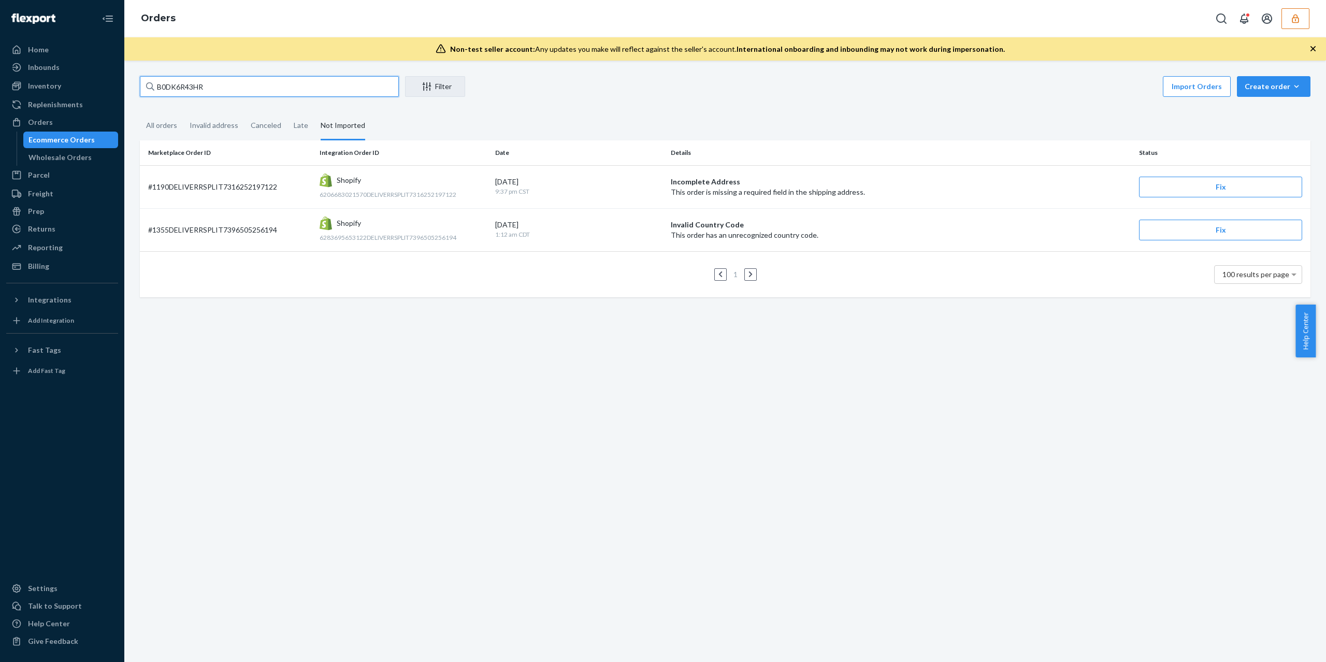
type input "B0DK6R43HR"
click at [164, 120] on div "All orders" at bounding box center [161, 126] width 31 height 28
click at [140, 112] on input "All orders" at bounding box center [140, 112] width 0 height 0
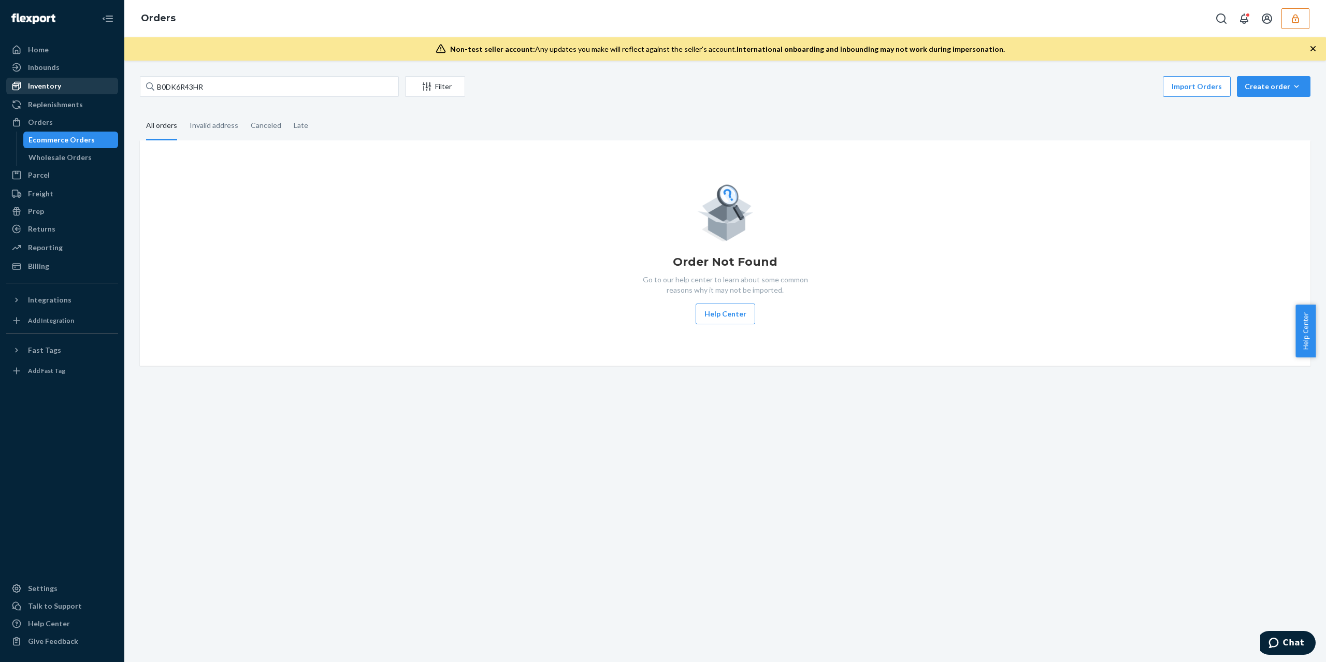
click at [70, 85] on div "Inventory" at bounding box center [62, 86] width 110 height 15
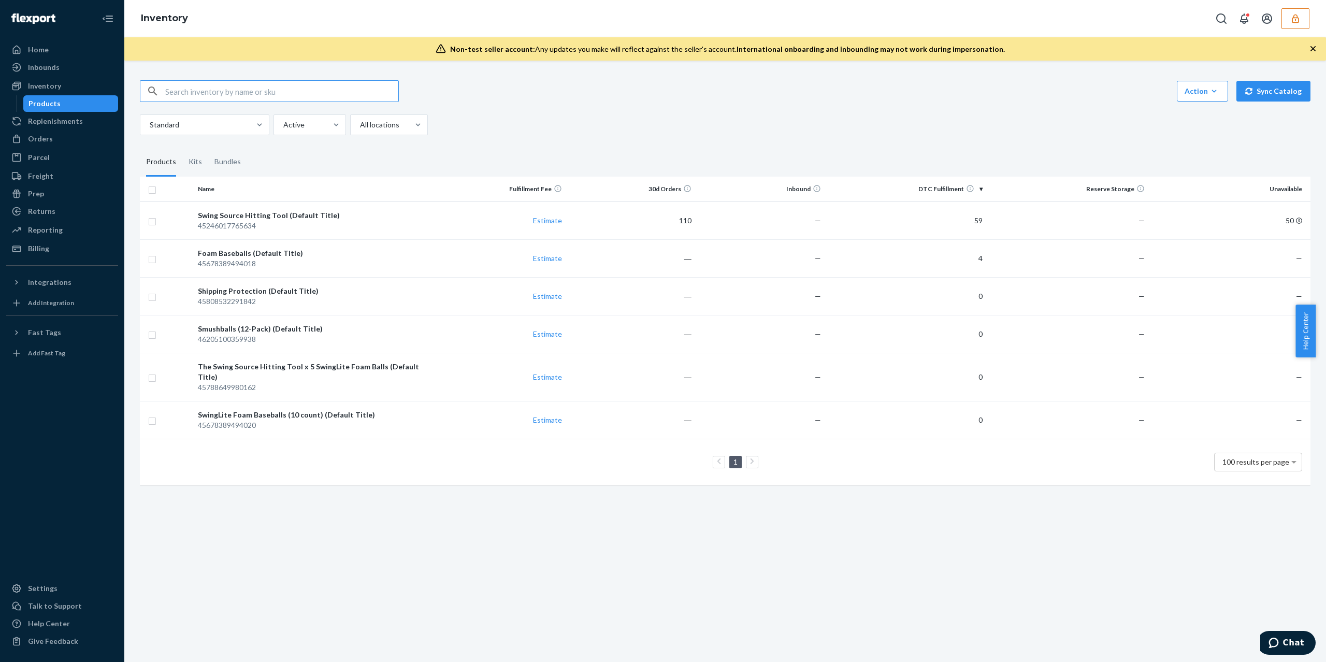
click at [255, 94] on input "text" at bounding box center [281, 91] width 233 height 21
type input "45678389494018"
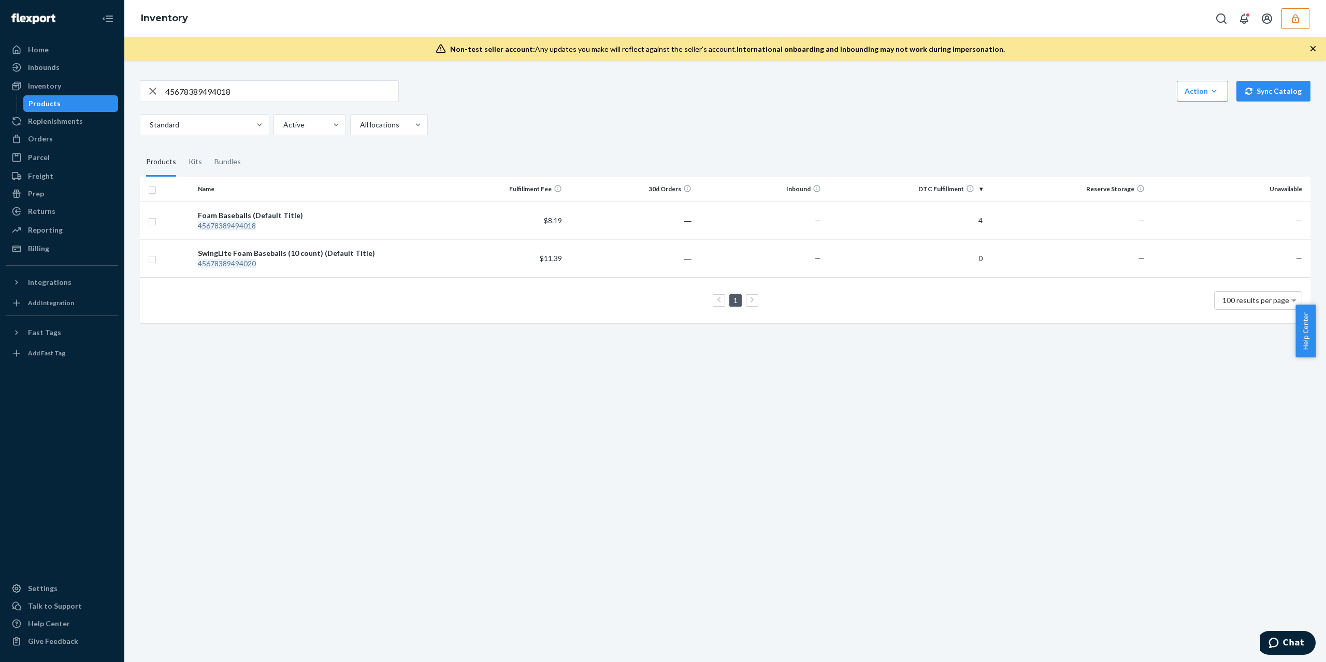
click at [183, 87] on input "45678389494018" at bounding box center [281, 91] width 233 height 21
click at [514, 106] on div "45678389494018 Action Create product Create kit or bundle Bulk create products …" at bounding box center [725, 107] width 1171 height 55
click at [1291, 21] on icon "button" at bounding box center [1295, 18] width 10 height 10
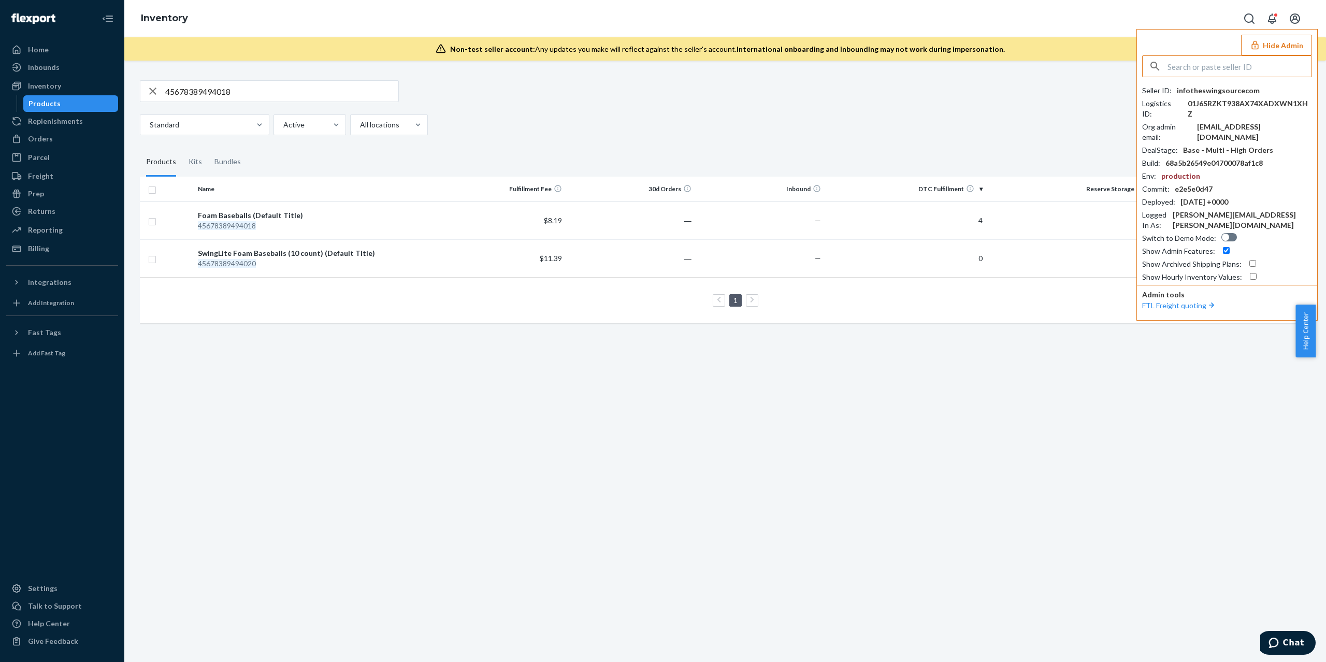
click at [738, 143] on div "45678389494018 Action Create product Create kit or bundle Bulk create products …" at bounding box center [725, 201] width 1186 height 266
click at [47, 106] on div "Products" at bounding box center [44, 103] width 32 height 10
click at [264, 219] on div "Foam Baseballs (Default Title)" at bounding box center [315, 215] width 235 height 10
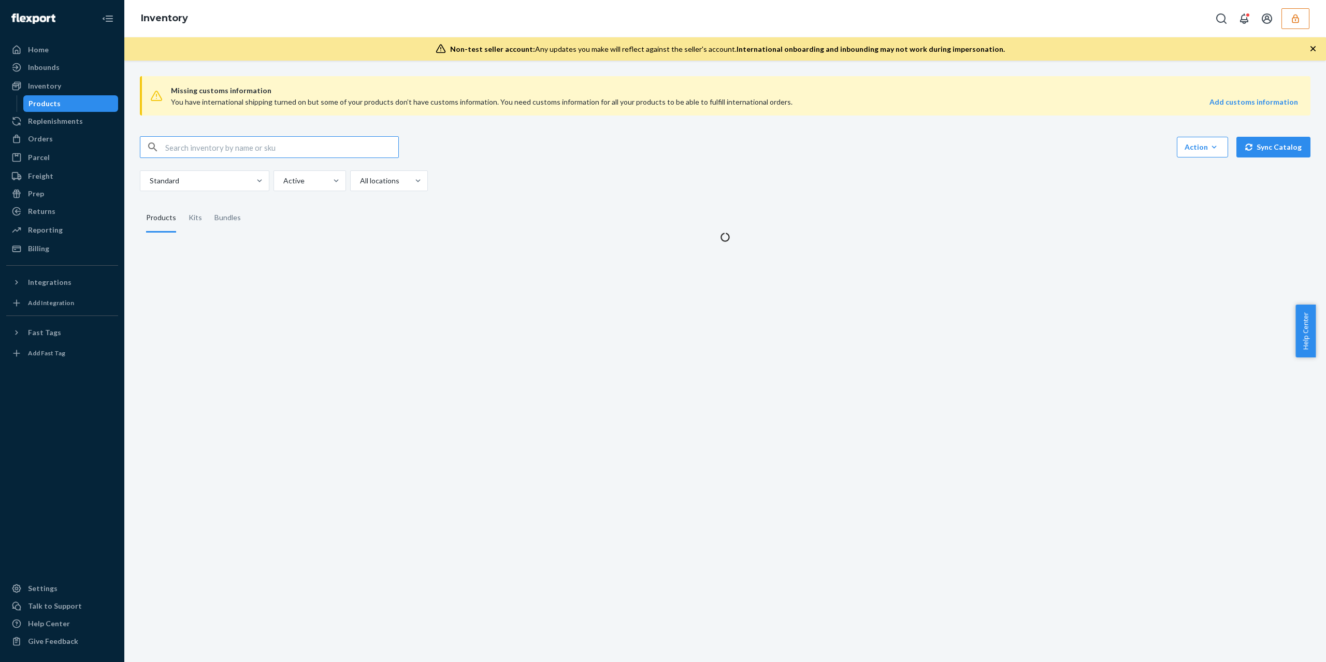
click at [291, 148] on input "text" at bounding box center [281, 147] width 233 height 21
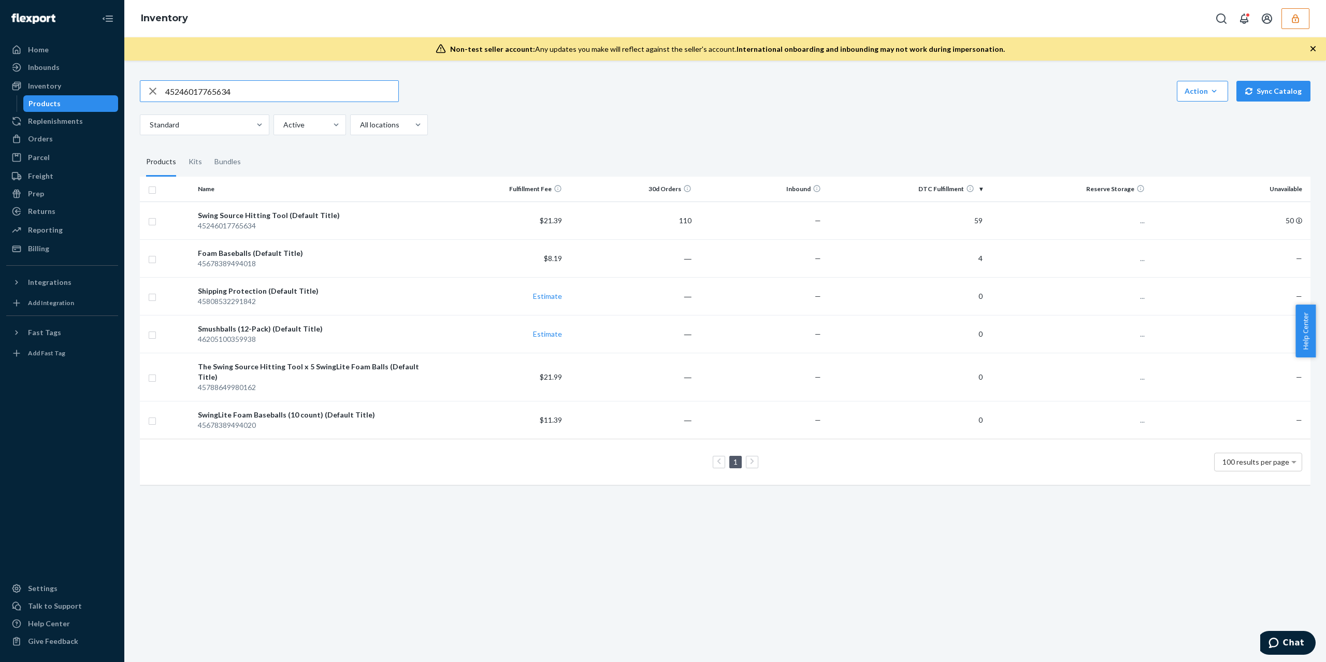
type input "45246017765634"
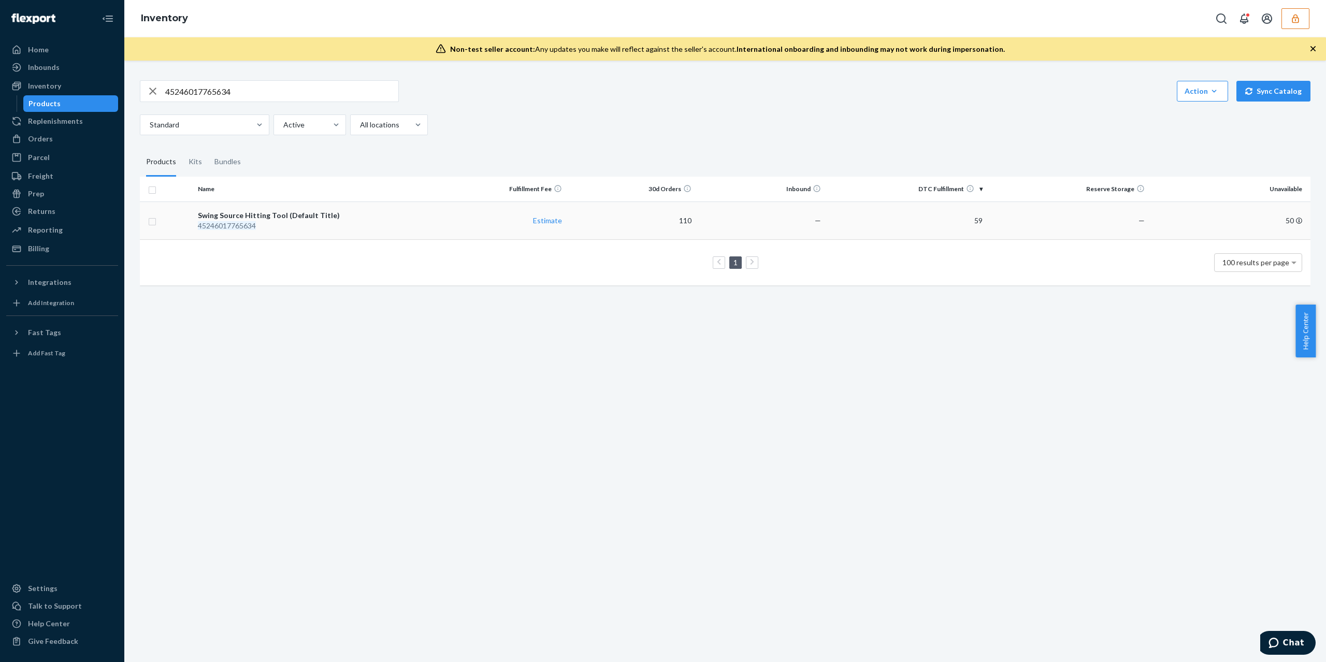
click at [293, 224] on div "45246017765634" at bounding box center [315, 226] width 235 height 10
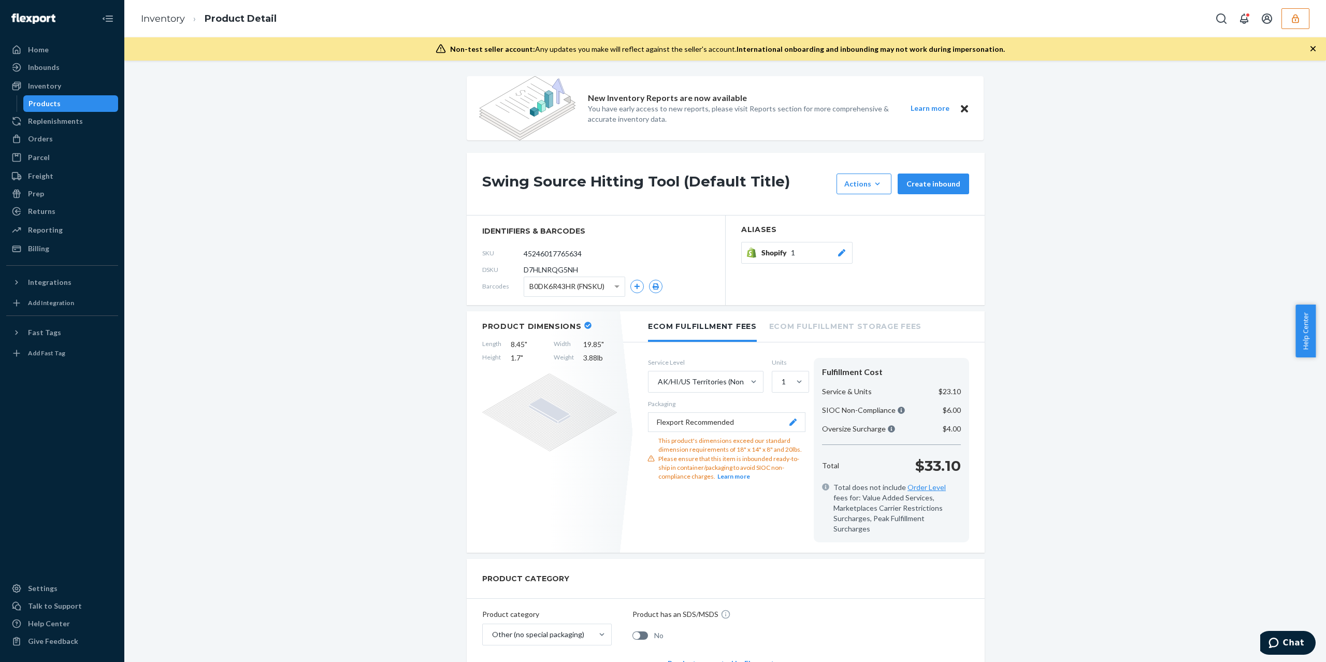
scroll to position [69, 0]
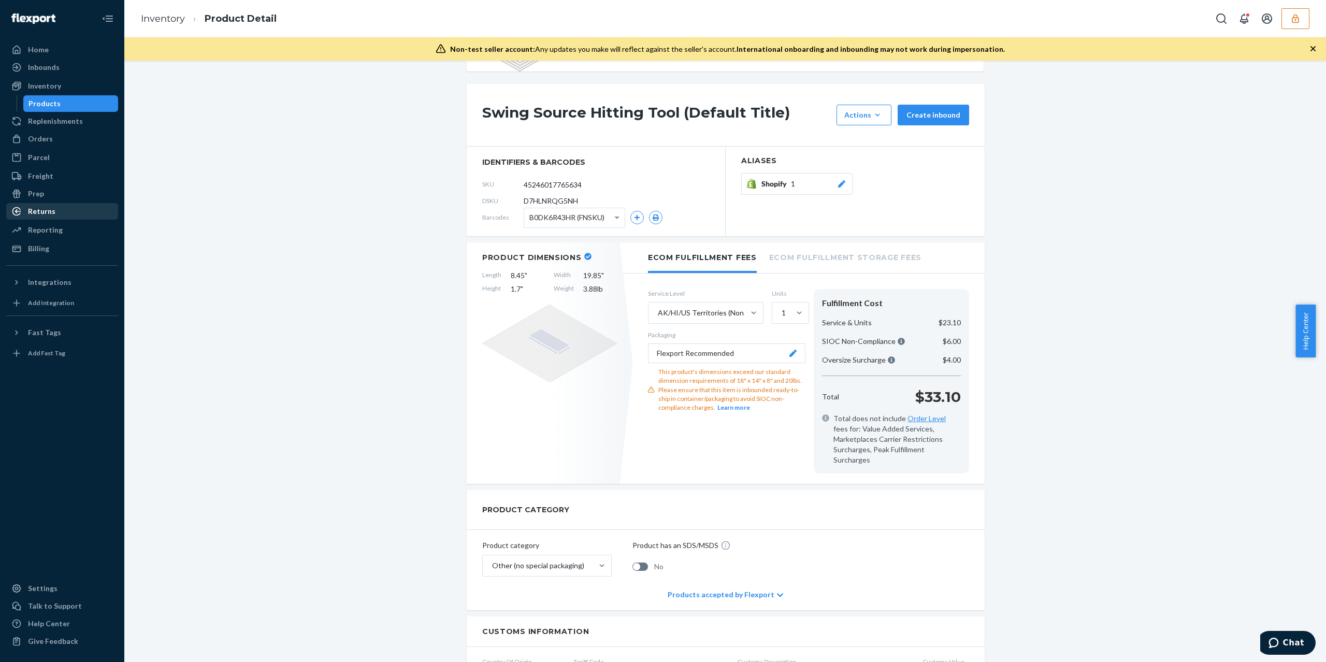
click at [70, 214] on div "Returns" at bounding box center [62, 211] width 110 height 15
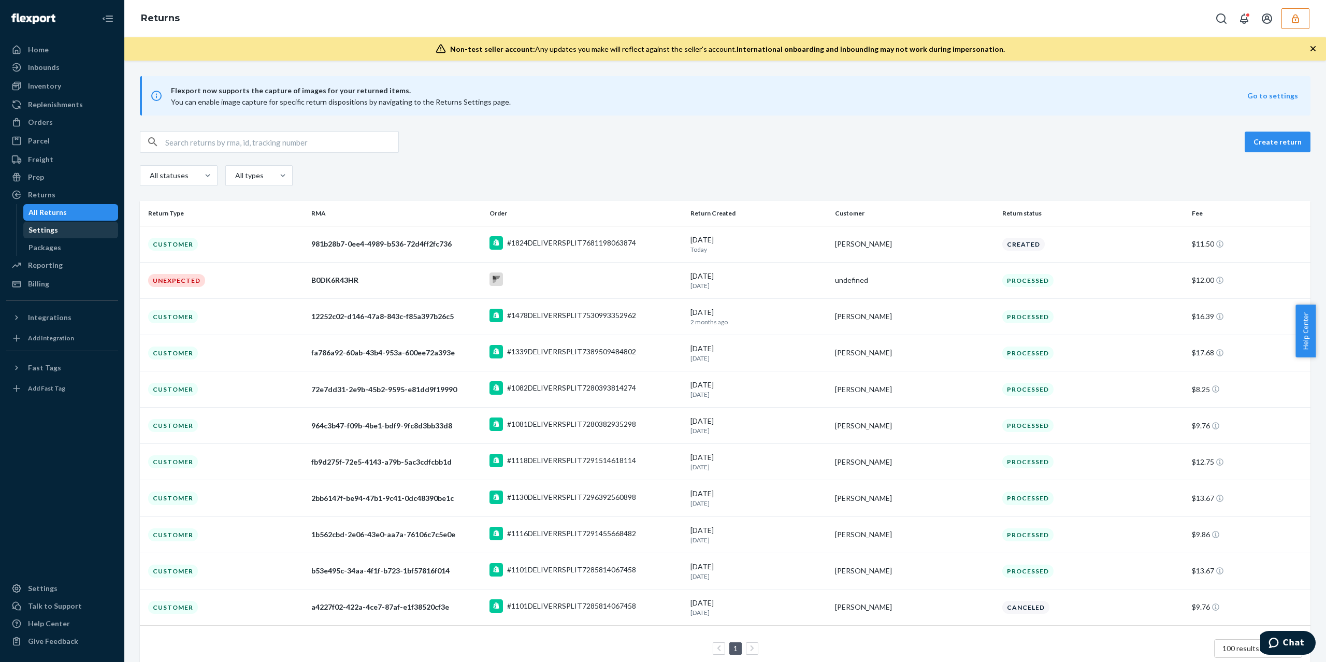
click at [69, 232] on div "Settings" at bounding box center [70, 230] width 93 height 15
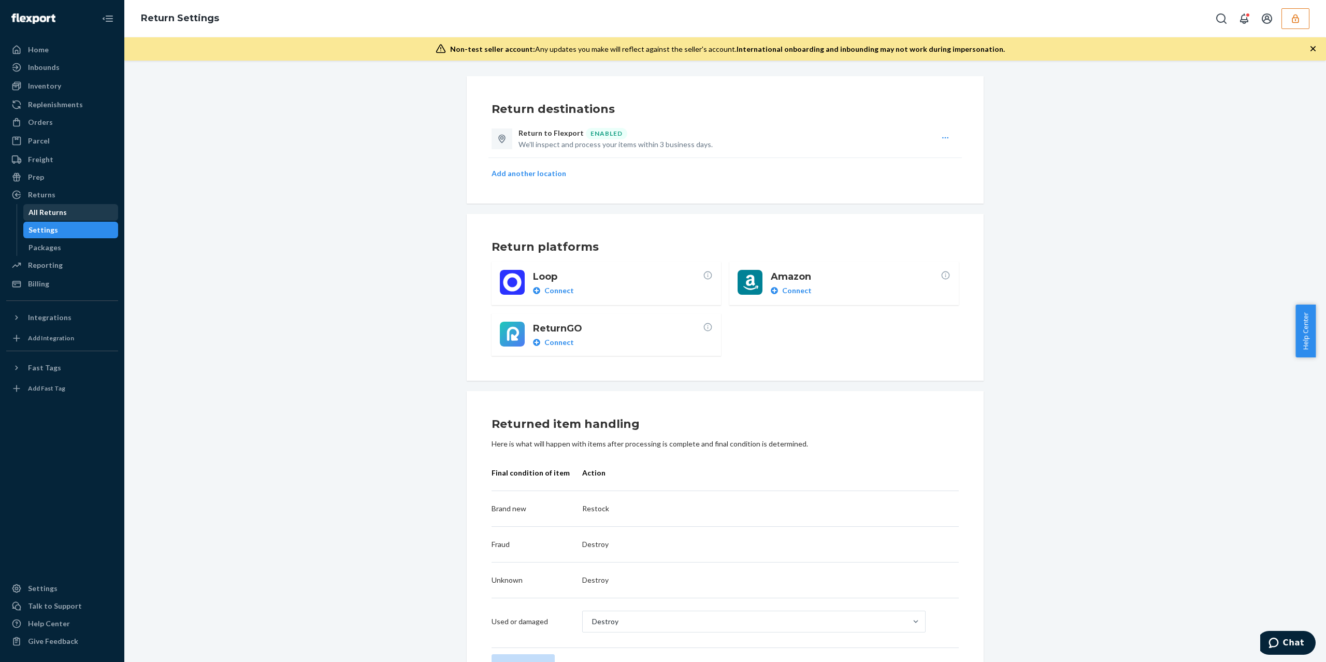
click at [50, 211] on div "All Returns" at bounding box center [47, 212] width 38 height 10
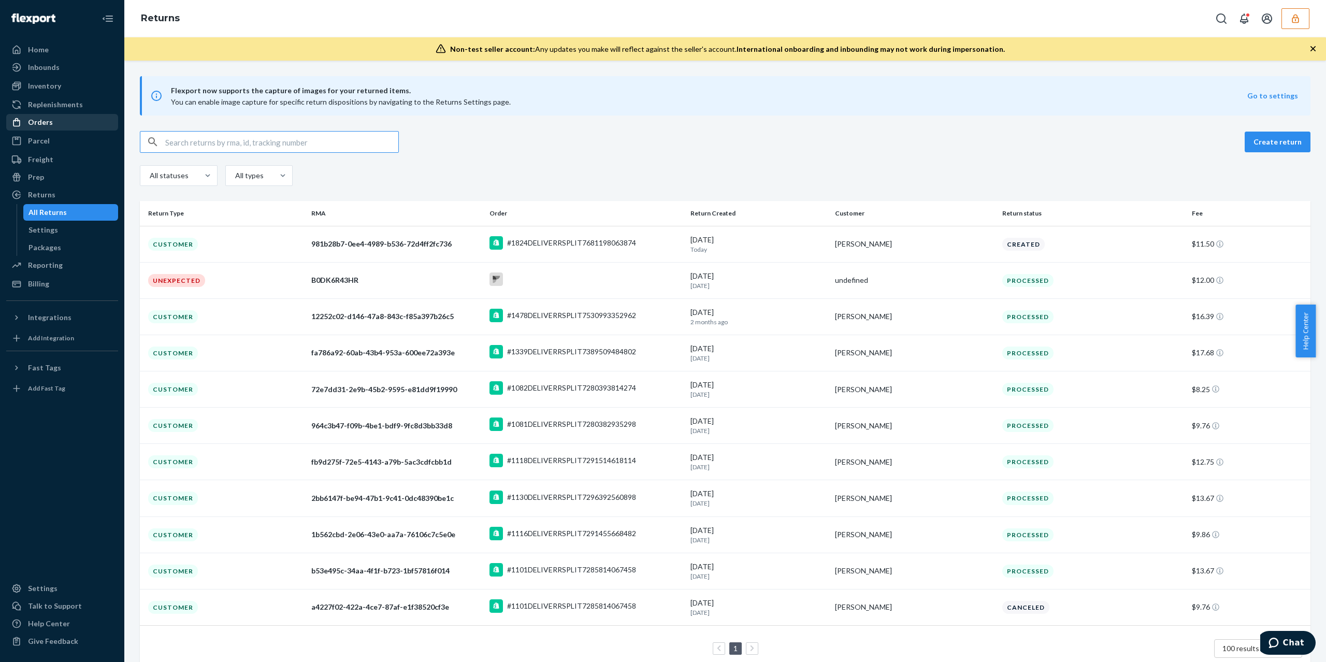
click at [66, 122] on div "Orders" at bounding box center [62, 122] width 110 height 15
